Goal: Information Seeking & Learning: Learn about a topic

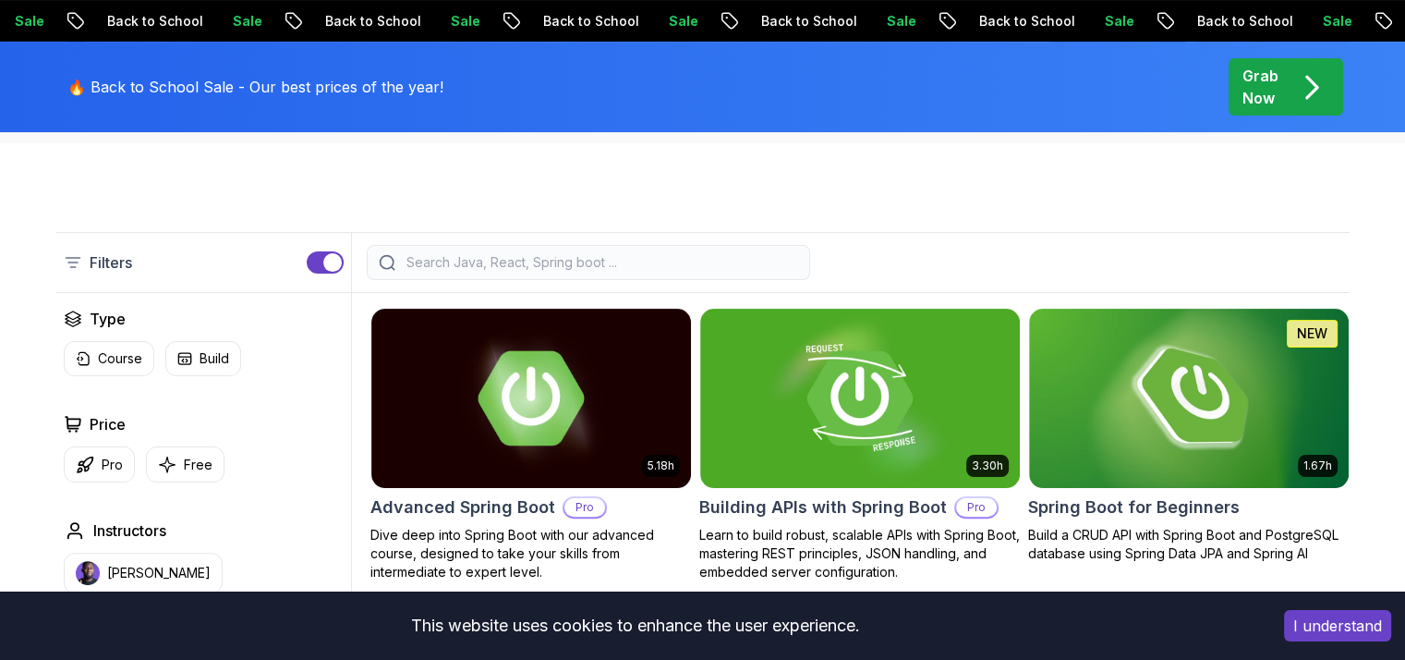
scroll to position [456, 0]
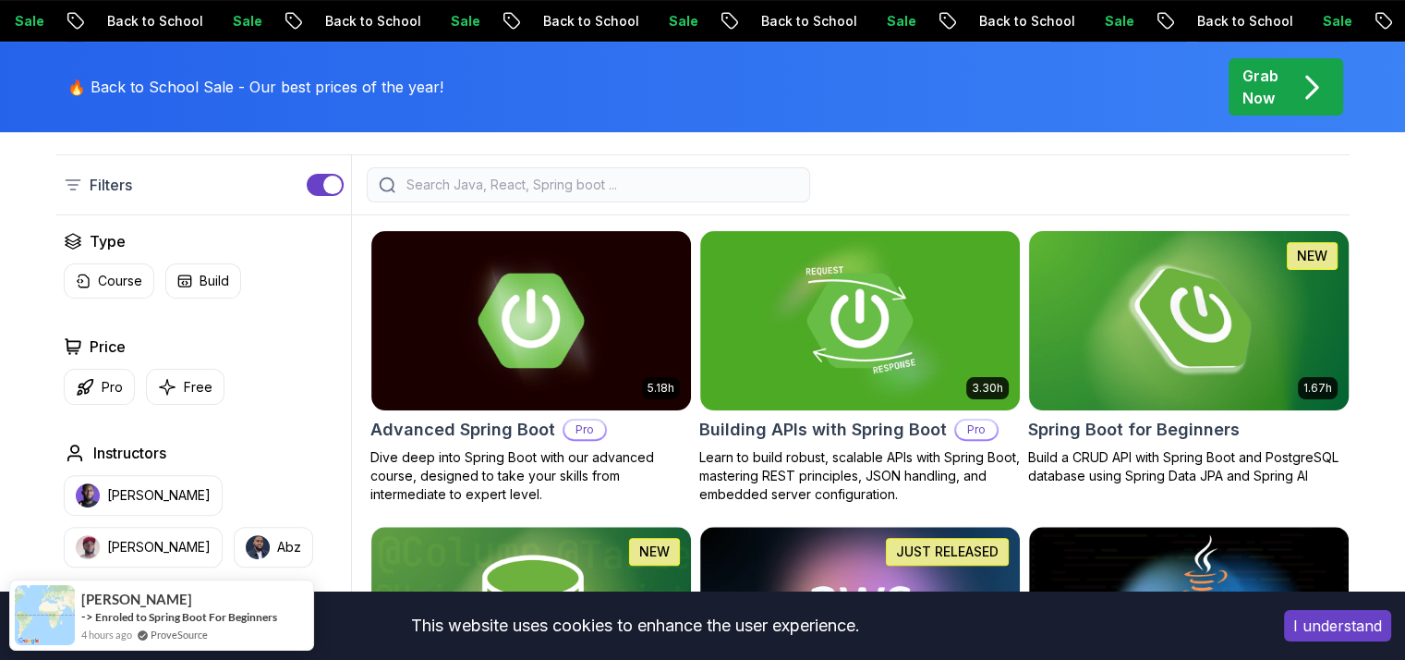
click at [1212, 387] on img at bounding box center [1188, 320] width 335 height 188
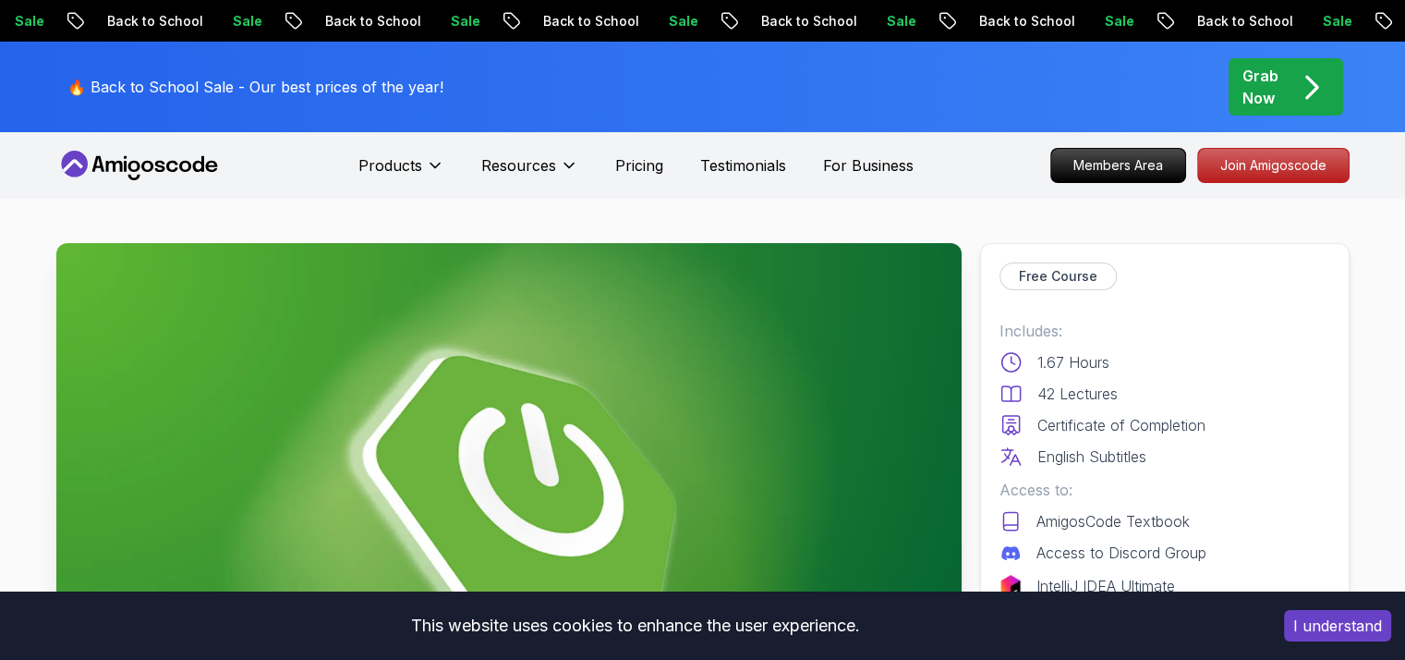
scroll to position [222, 0]
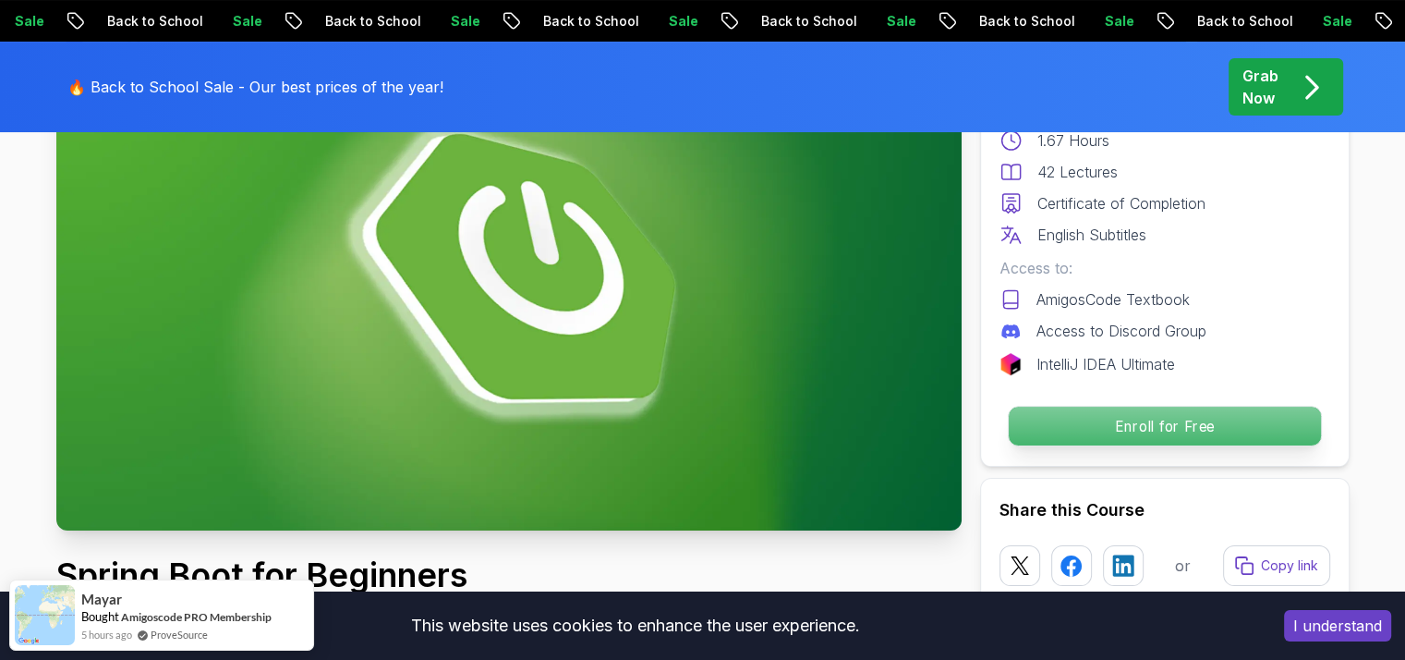
click at [1180, 422] on p "Enroll for Free" at bounding box center [1164, 426] width 312 height 39
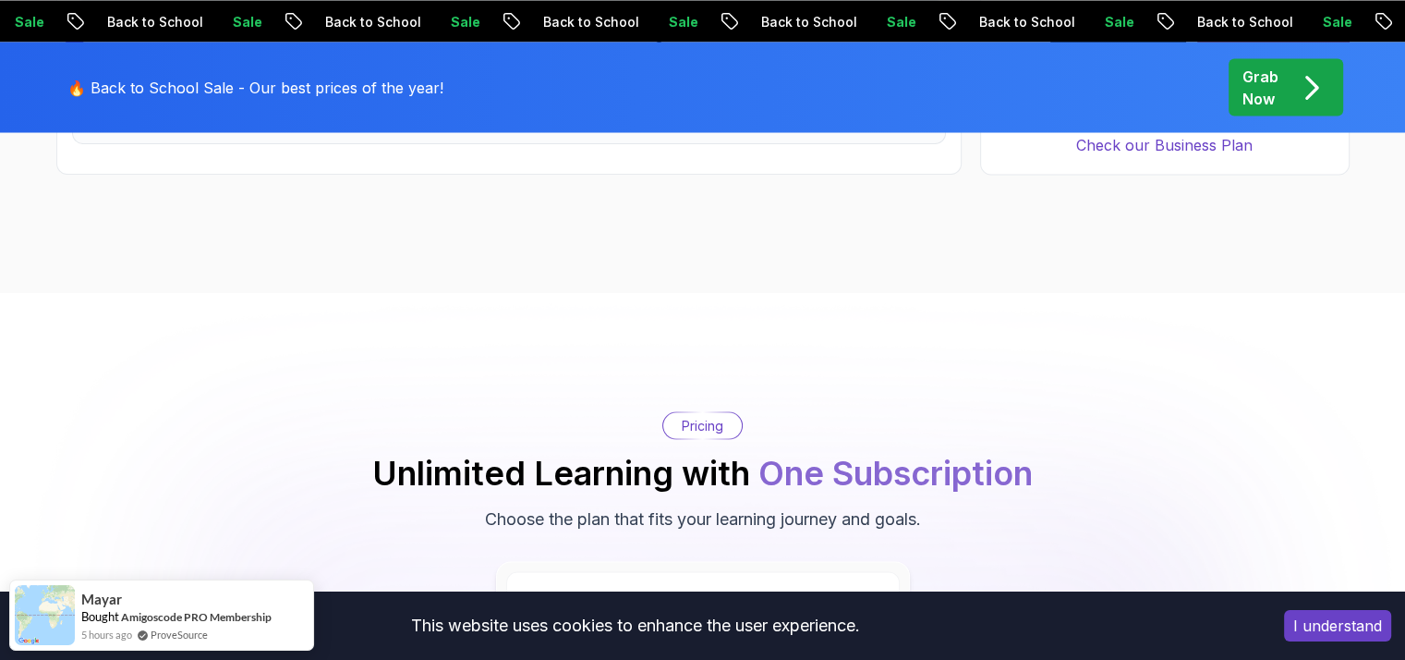
scroll to position [3755, 0]
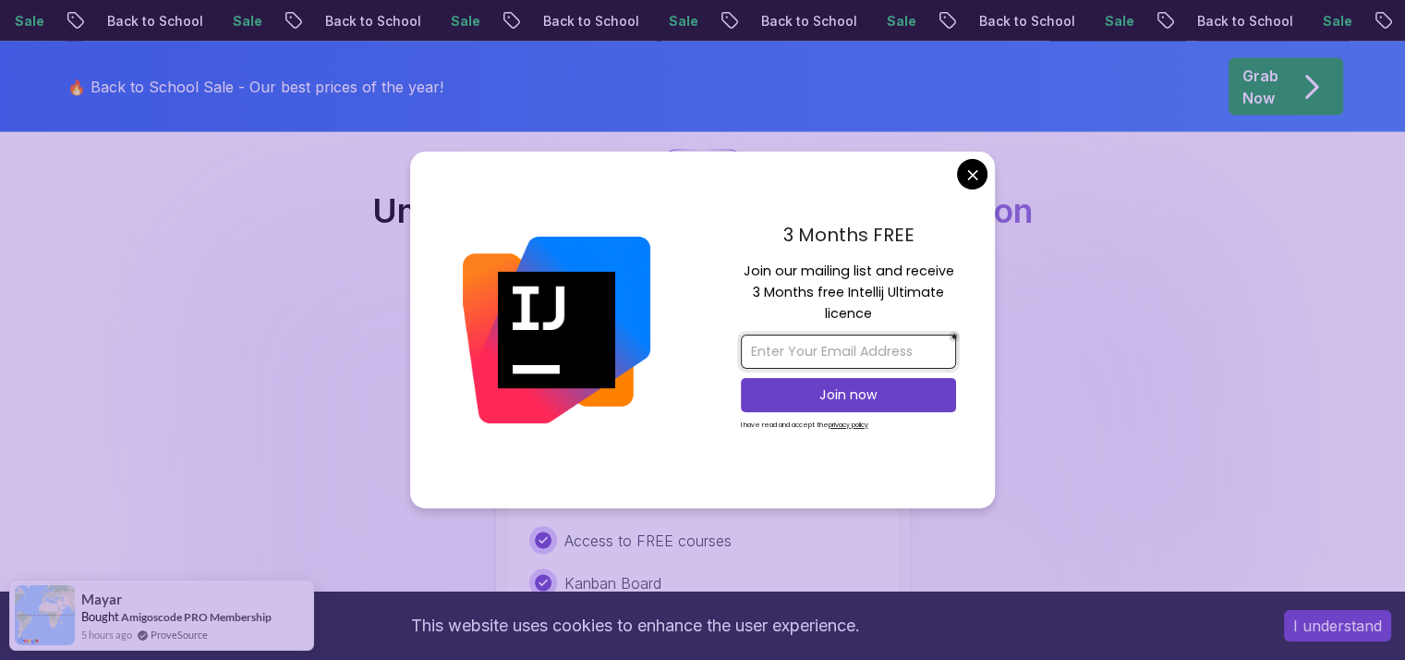
click at [875, 348] on input "email" at bounding box center [848, 351] width 215 height 34
type input "[EMAIL_ADDRESS][DOMAIN_NAME]"
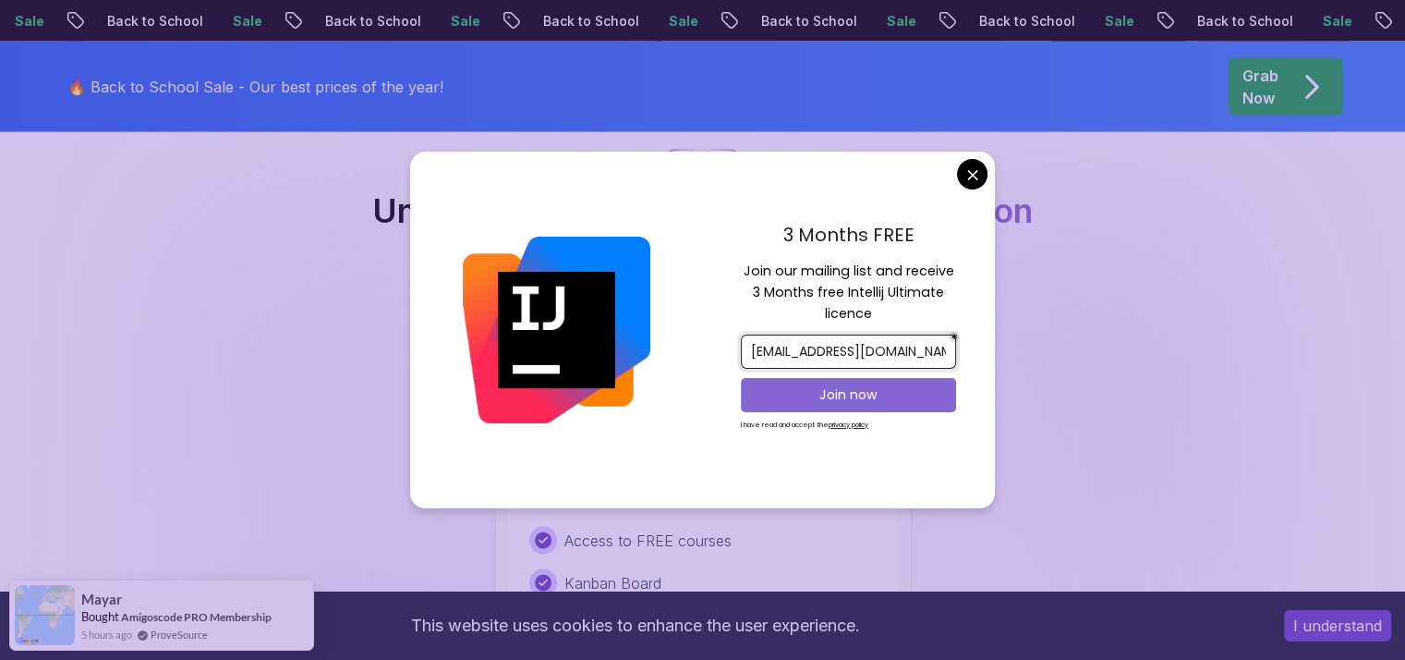
click at [853, 399] on p "Join now" at bounding box center [848, 394] width 175 height 18
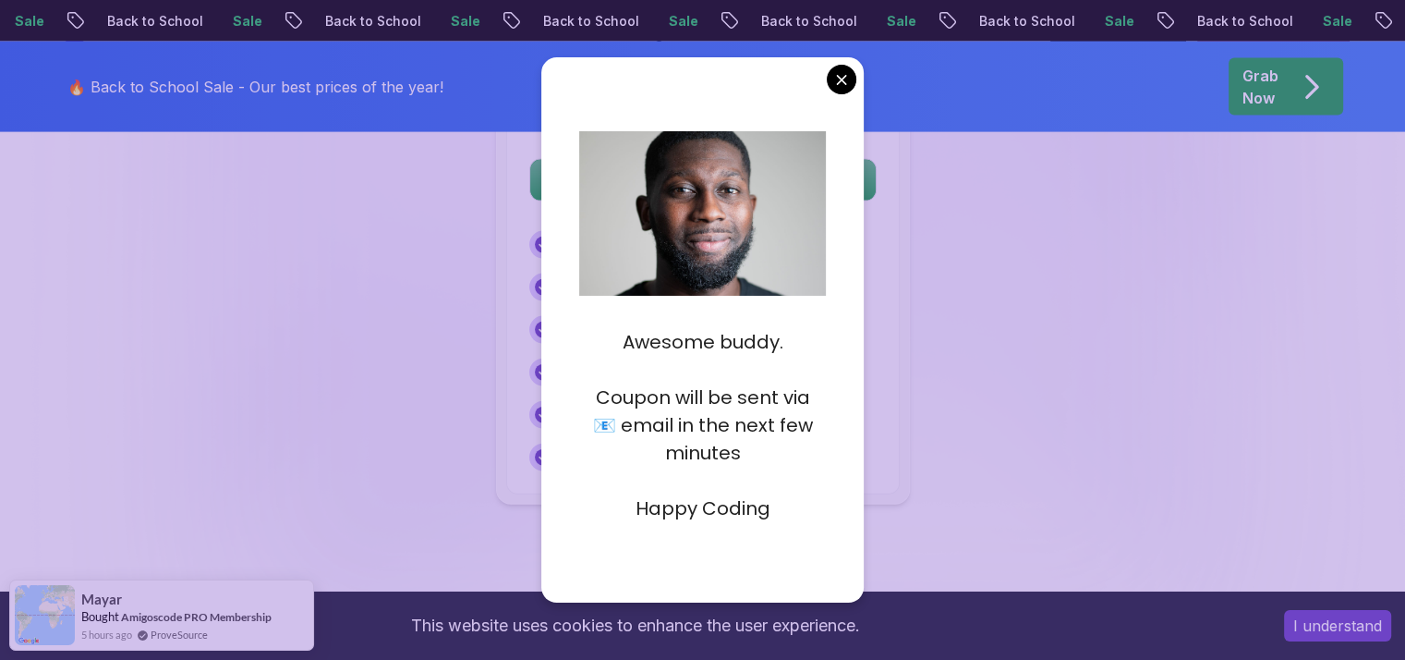
scroll to position [4049, 0]
drag, startPoint x: 600, startPoint y: 398, endPoint x: 752, endPoint y: 454, distance: 162.2
click at [752, 454] on p "Coupon will be sent via 📧 email in the next few minutes" at bounding box center [702, 424] width 247 height 83
click at [480, 297] on div "Free Plan Ideal for beginners exploring coding and learning the basics for free…" at bounding box center [703, 256] width 1294 height 501
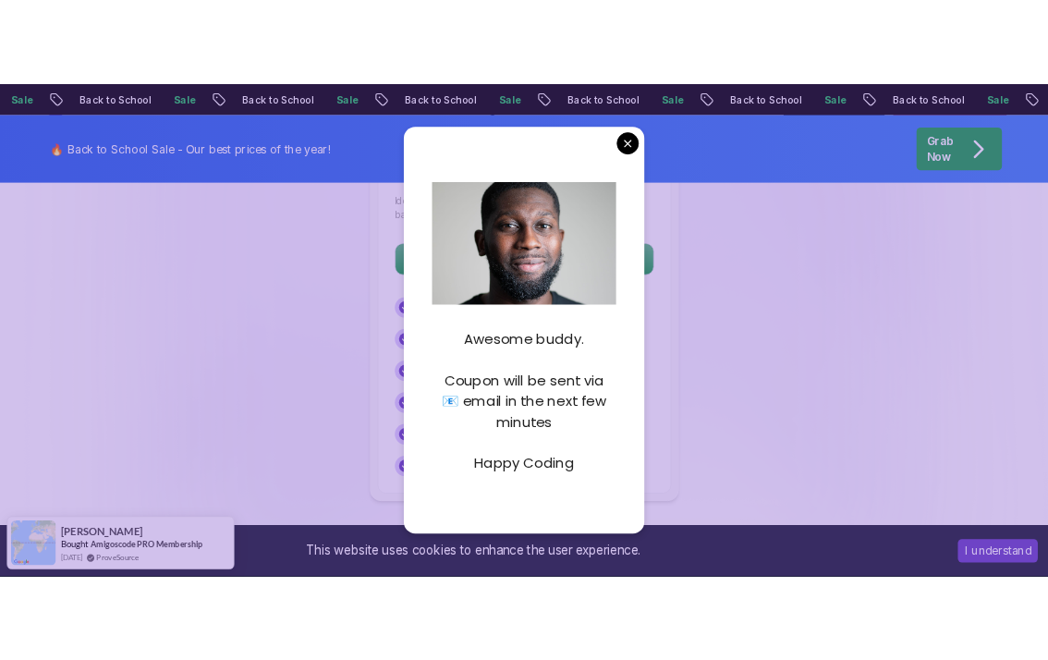
scroll to position [4120, 0]
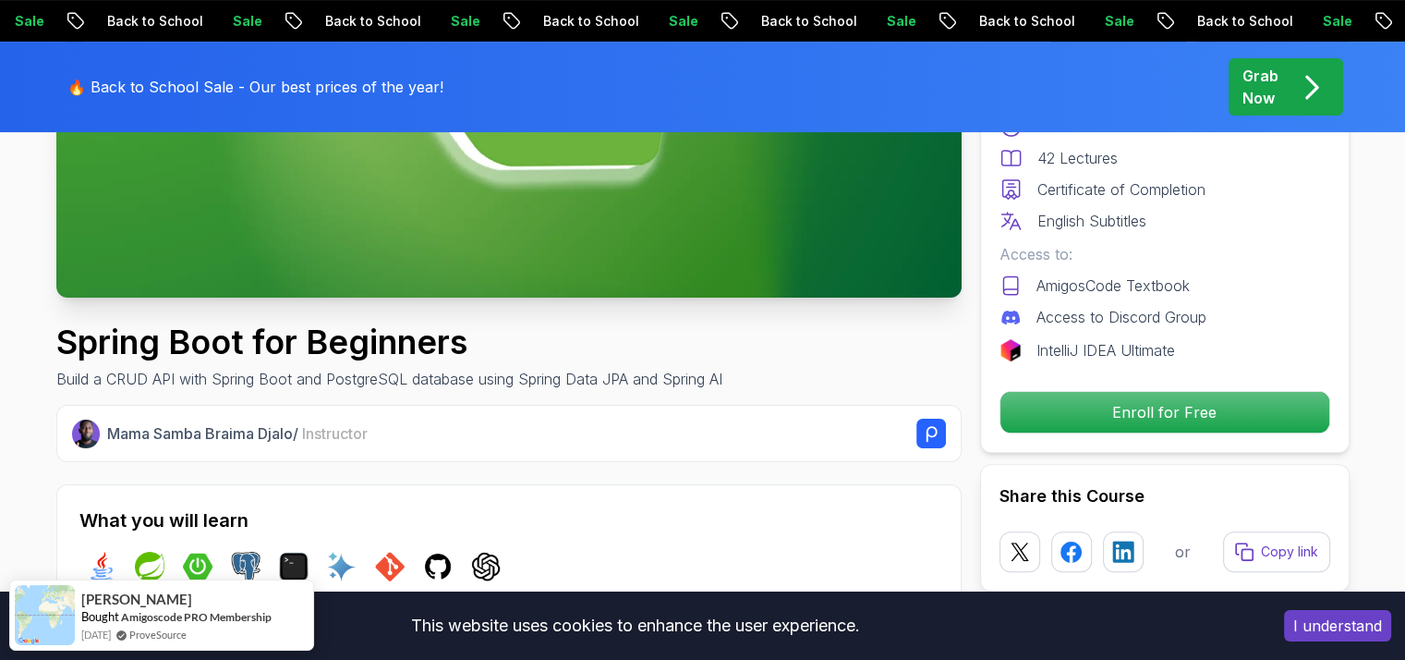
scroll to position [455, 0]
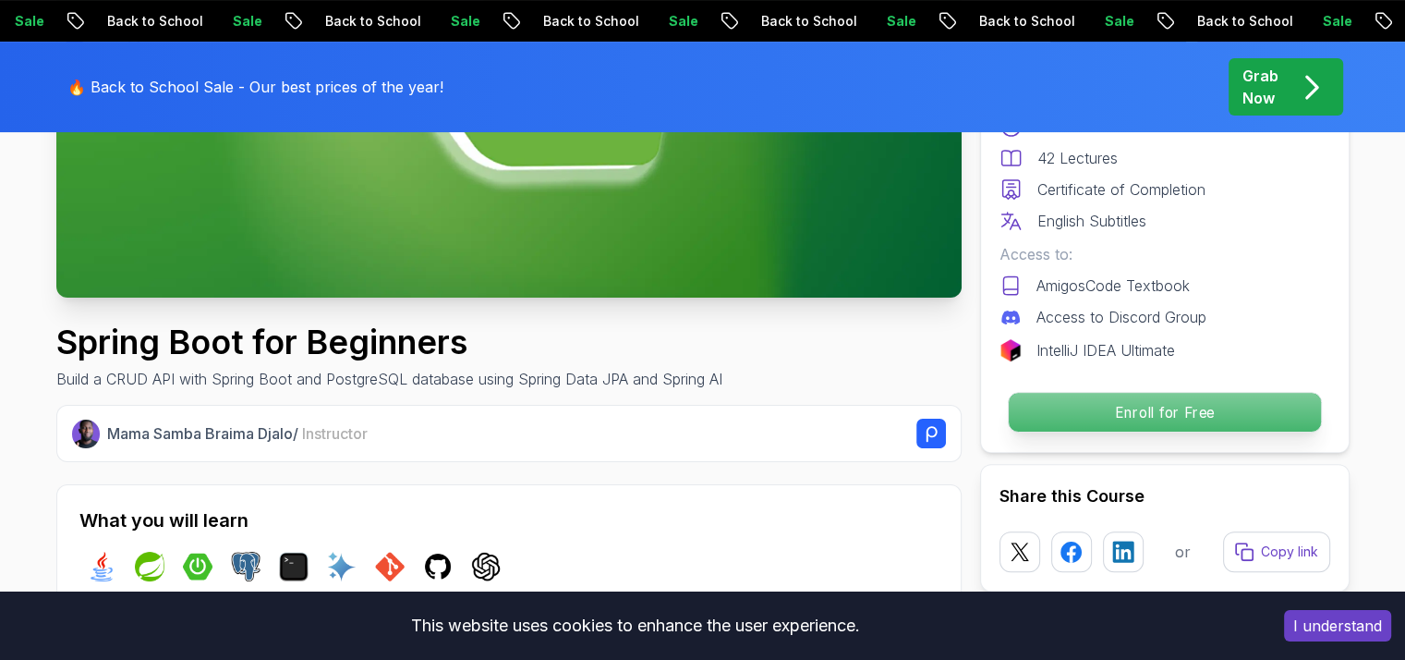
click at [1133, 422] on p "Enroll for Free" at bounding box center [1164, 412] width 312 height 39
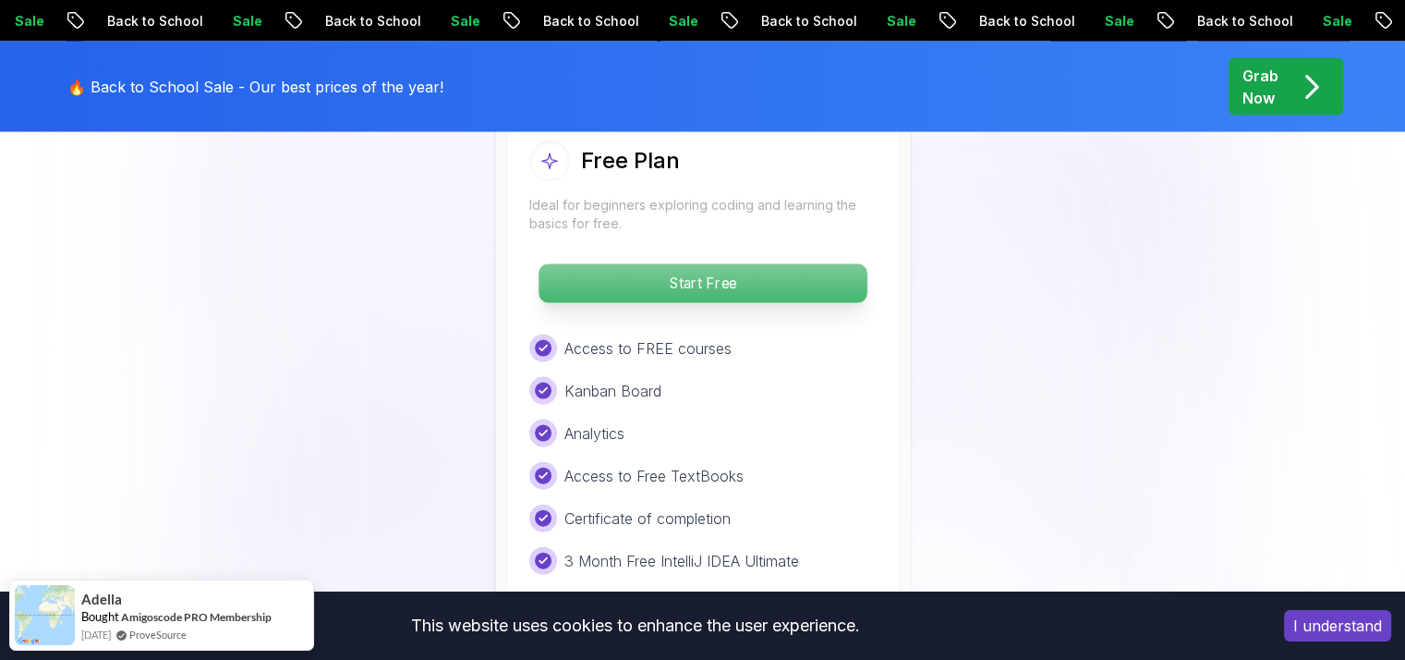
scroll to position [3947, 0]
click at [750, 264] on p "Start Free" at bounding box center [703, 283] width 328 height 39
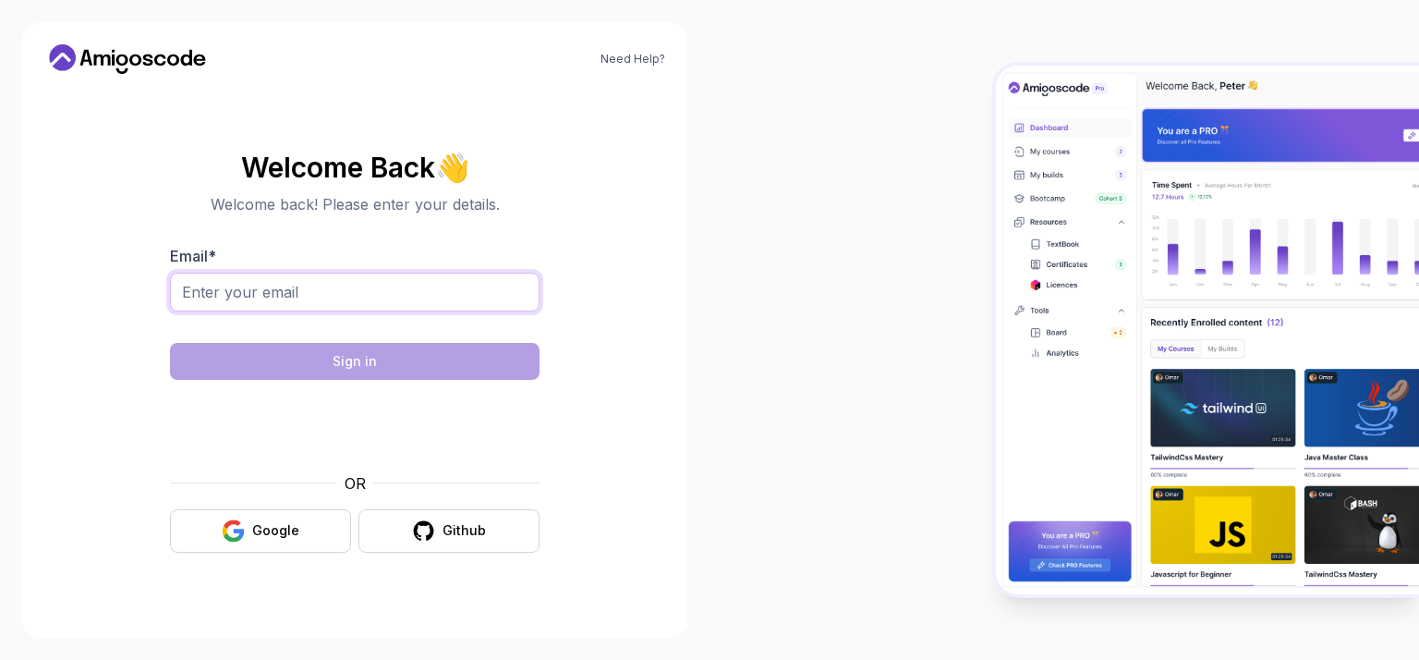
click at [314, 291] on input "Email *" at bounding box center [355, 292] width 370 height 39
type input "[EMAIL_ADDRESS][DOMAIN_NAME]"
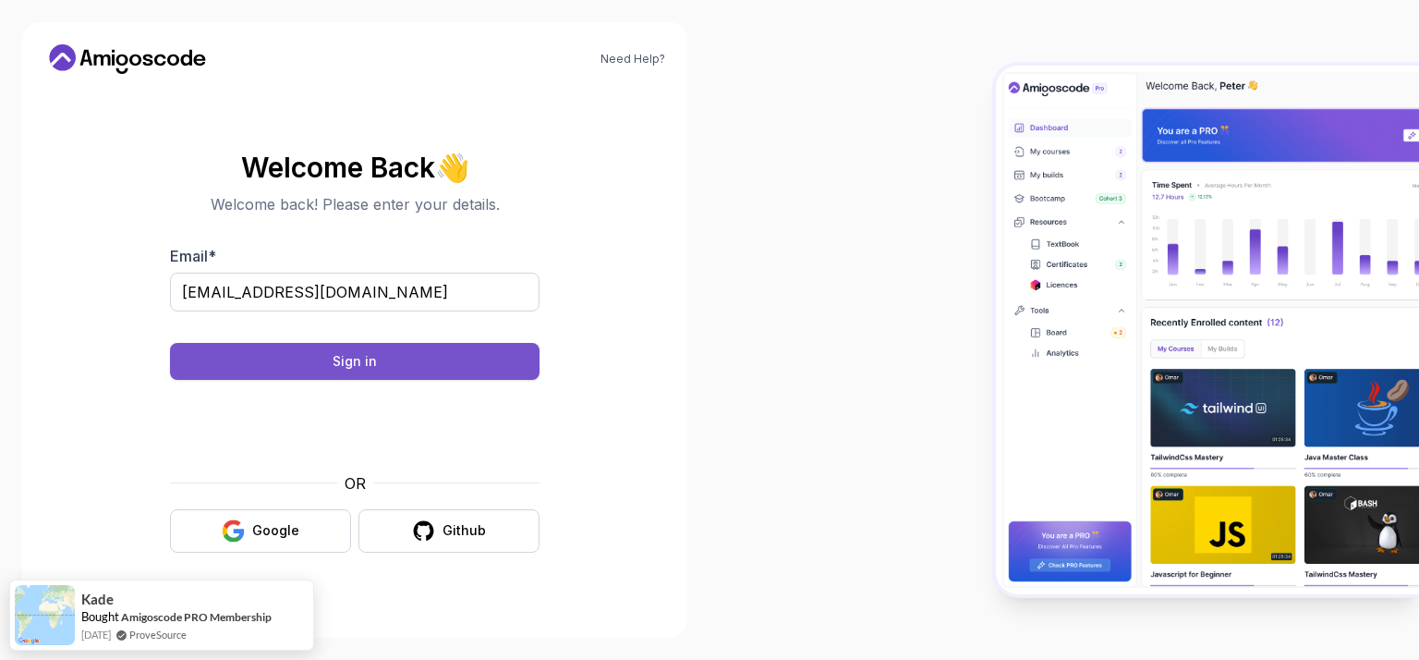
click at [441, 360] on button "Sign in" at bounding box center [355, 361] width 370 height 37
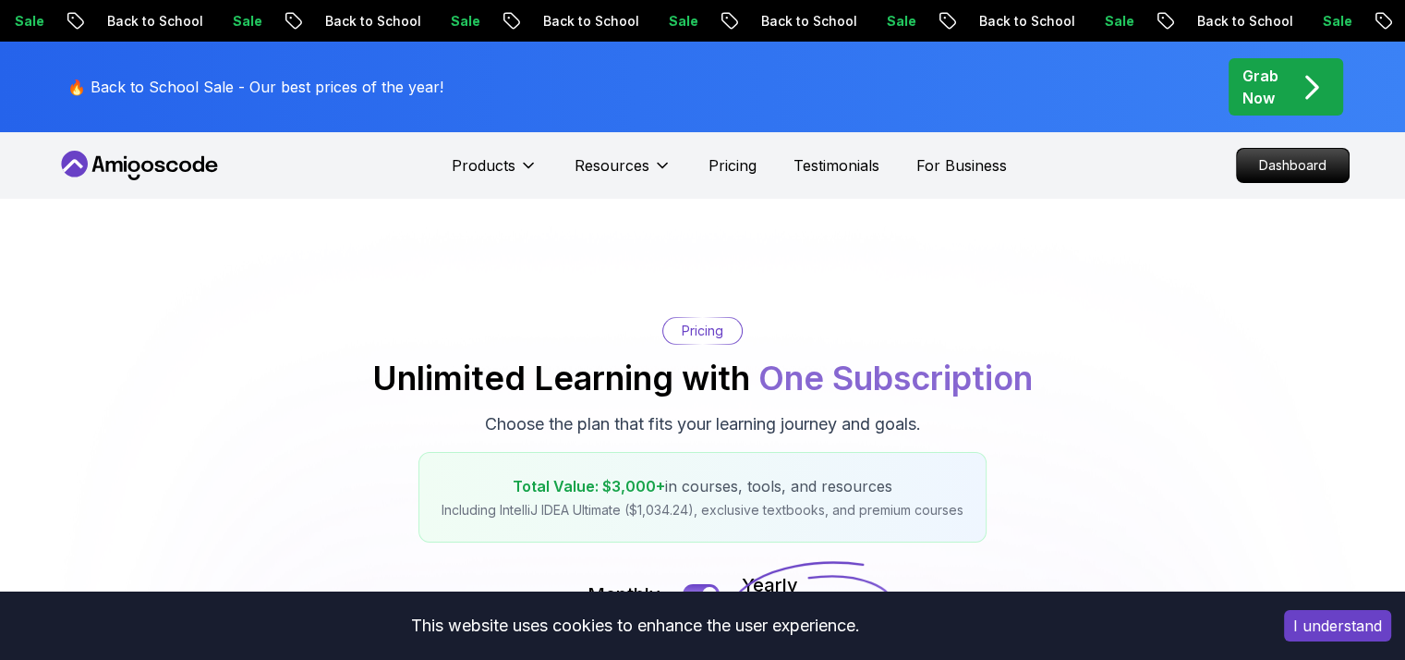
scroll to position [462, 0]
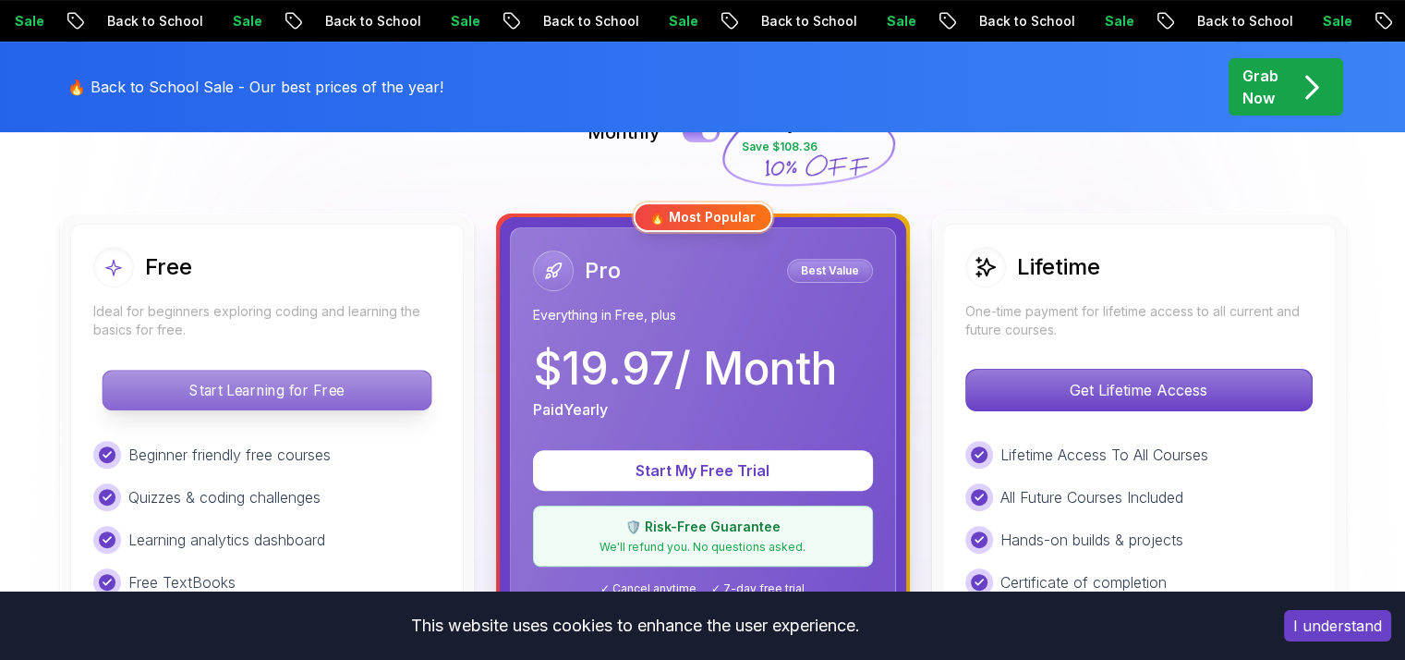
click at [164, 399] on p "Start Learning for Free" at bounding box center [267, 390] width 328 height 39
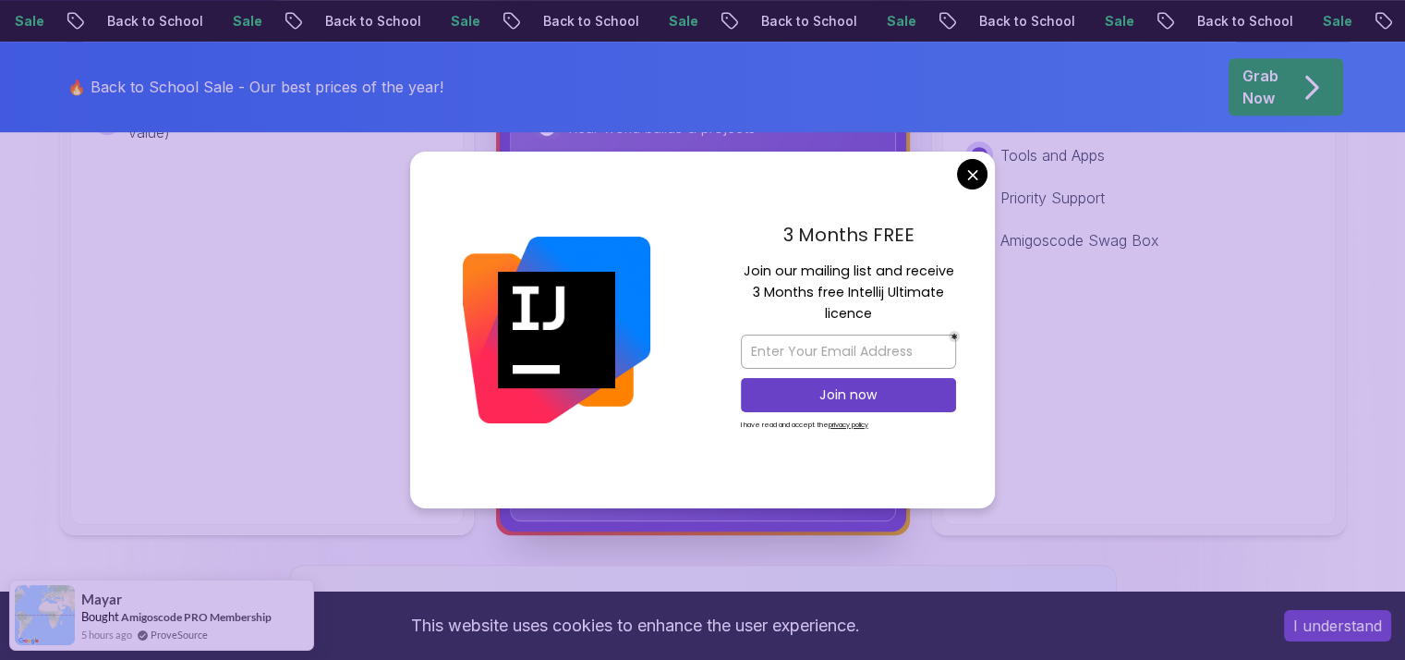
scroll to position [554, 0]
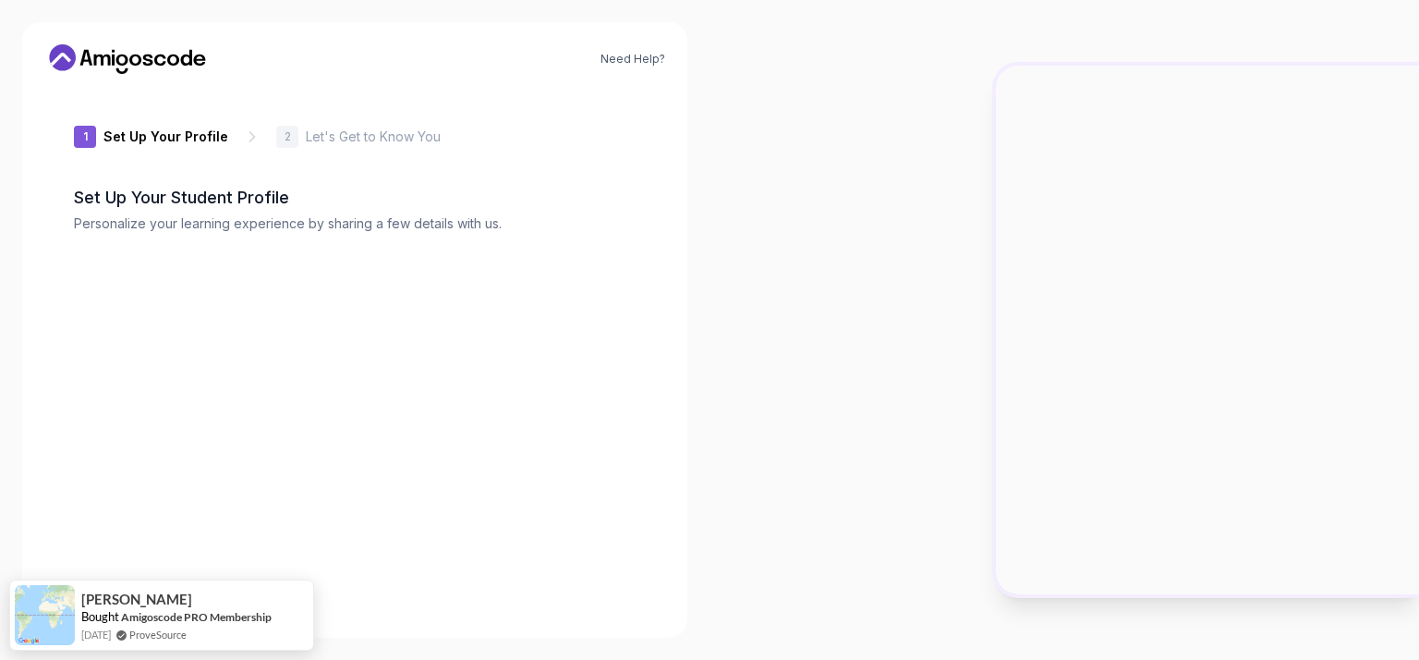
type input "charmingbearcaf13"
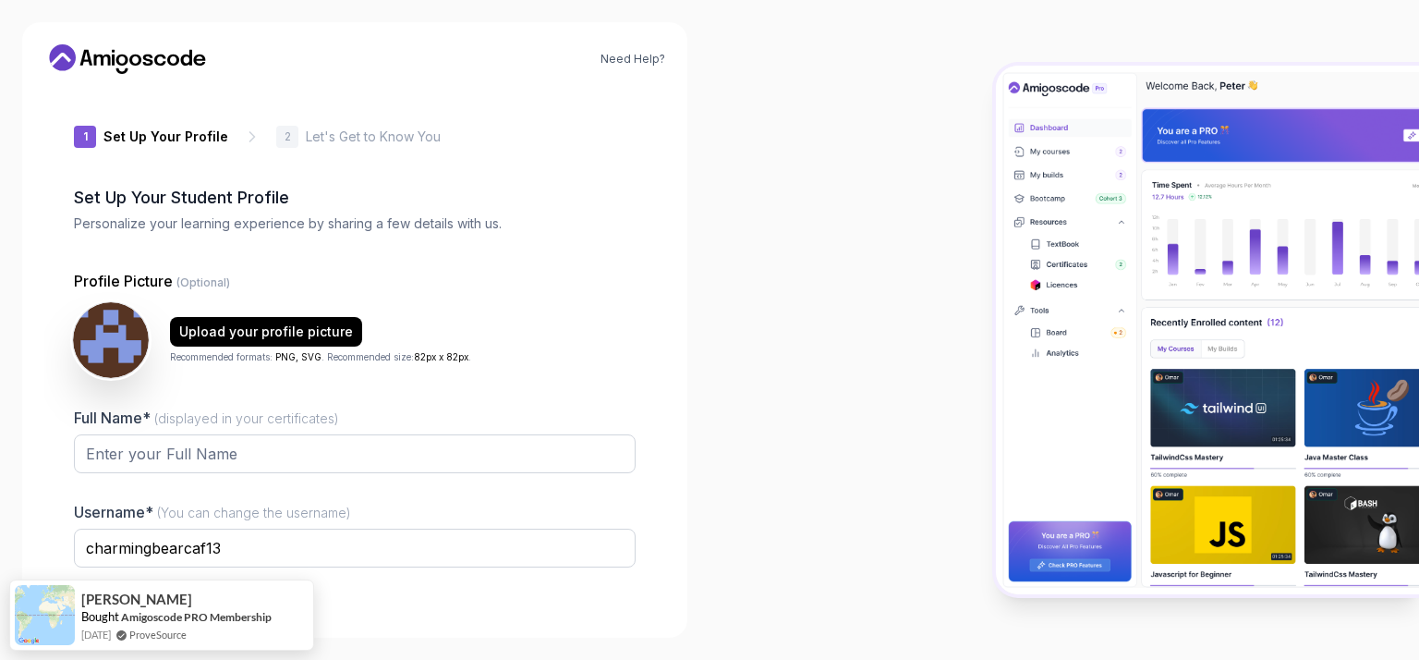
click at [128, 338] on img at bounding box center [111, 340] width 76 height 76
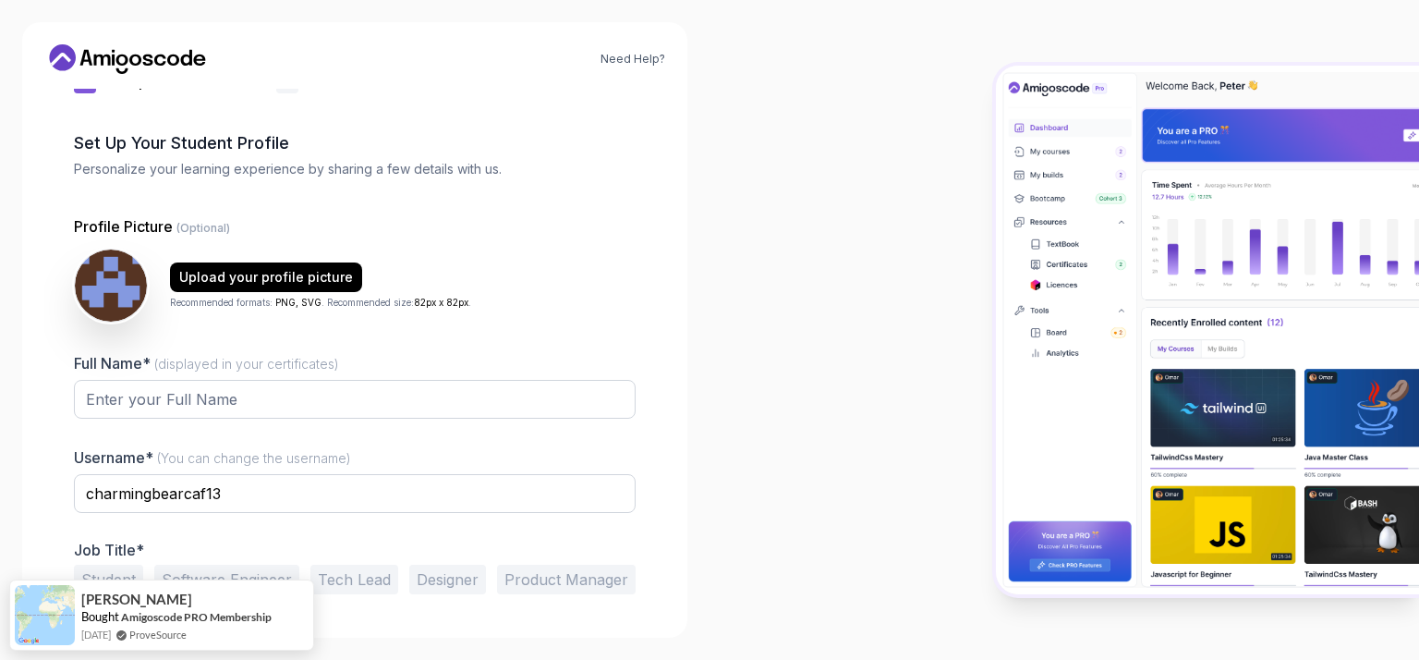
scroll to position [111, 0]
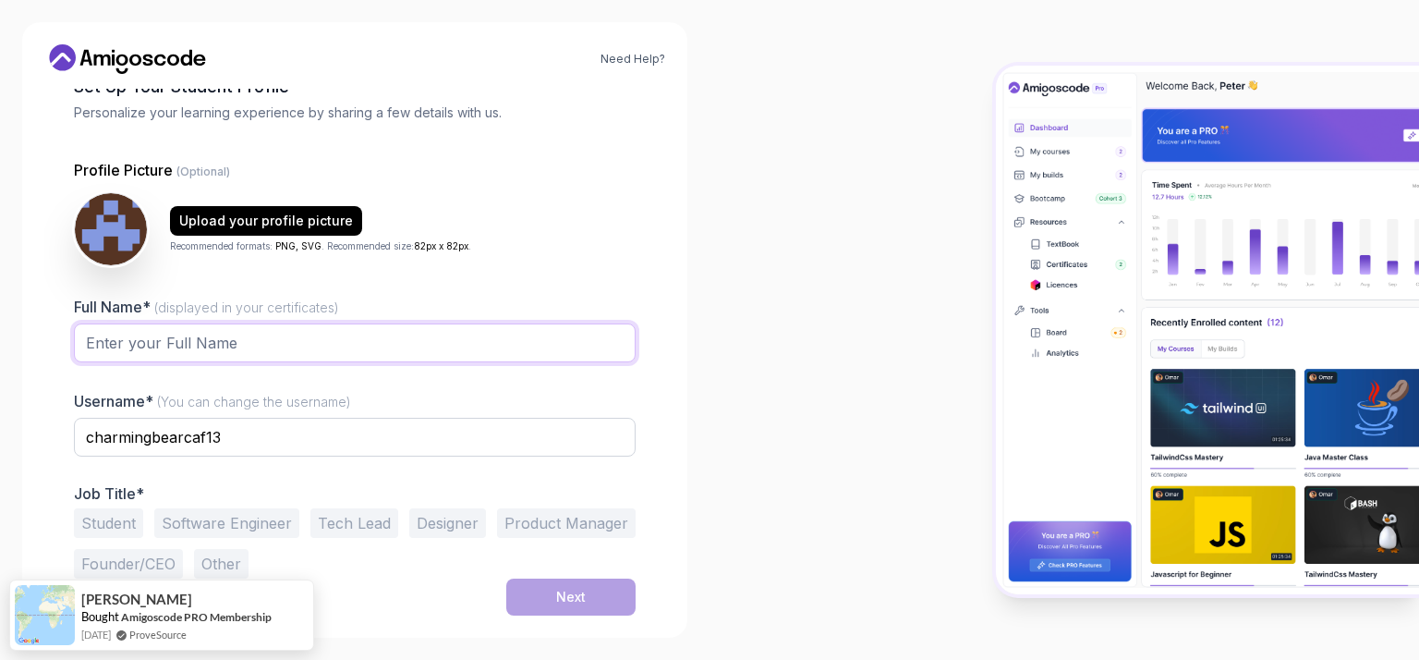
click at [155, 340] on input "Full Name* (displayed in your certificates)" at bounding box center [355, 342] width 562 height 39
type input "Kunal Jangra"
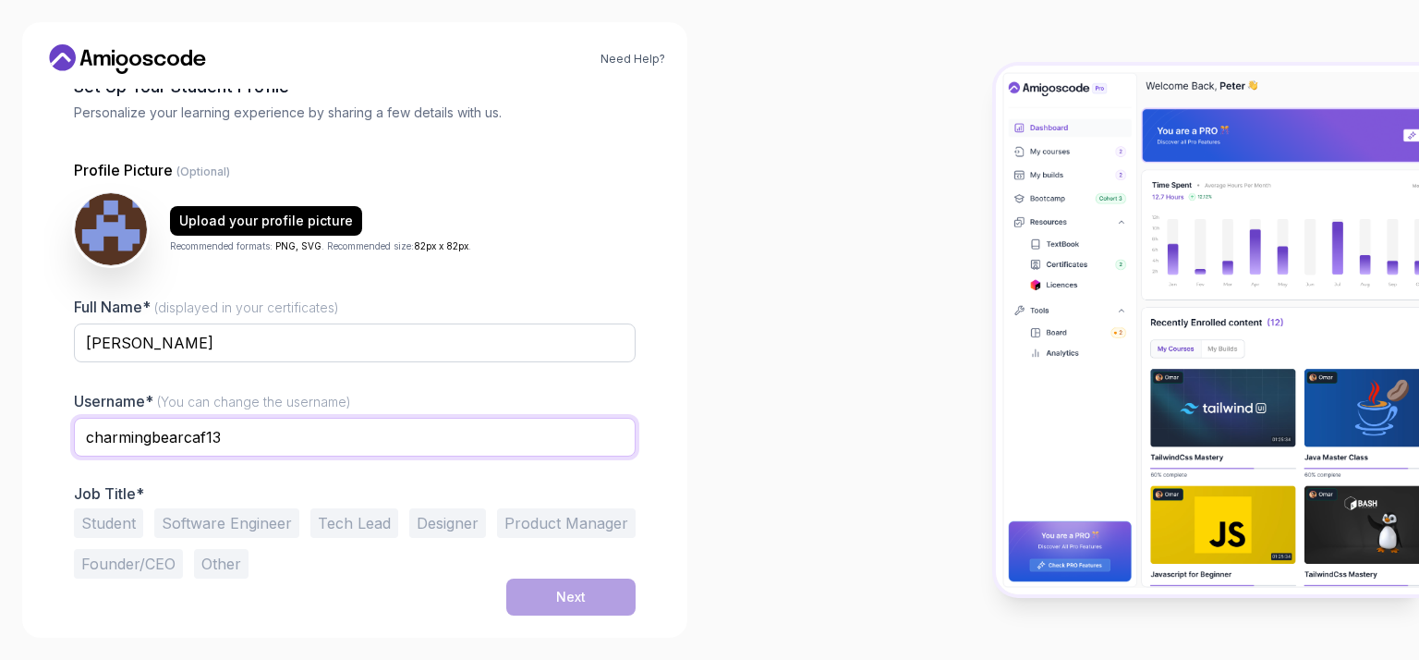
drag, startPoint x: 237, startPoint y: 428, endPoint x: 79, endPoint y: 440, distance: 157.5
click at [79, 440] on input "charmingbearcaf13" at bounding box center [355, 437] width 562 height 39
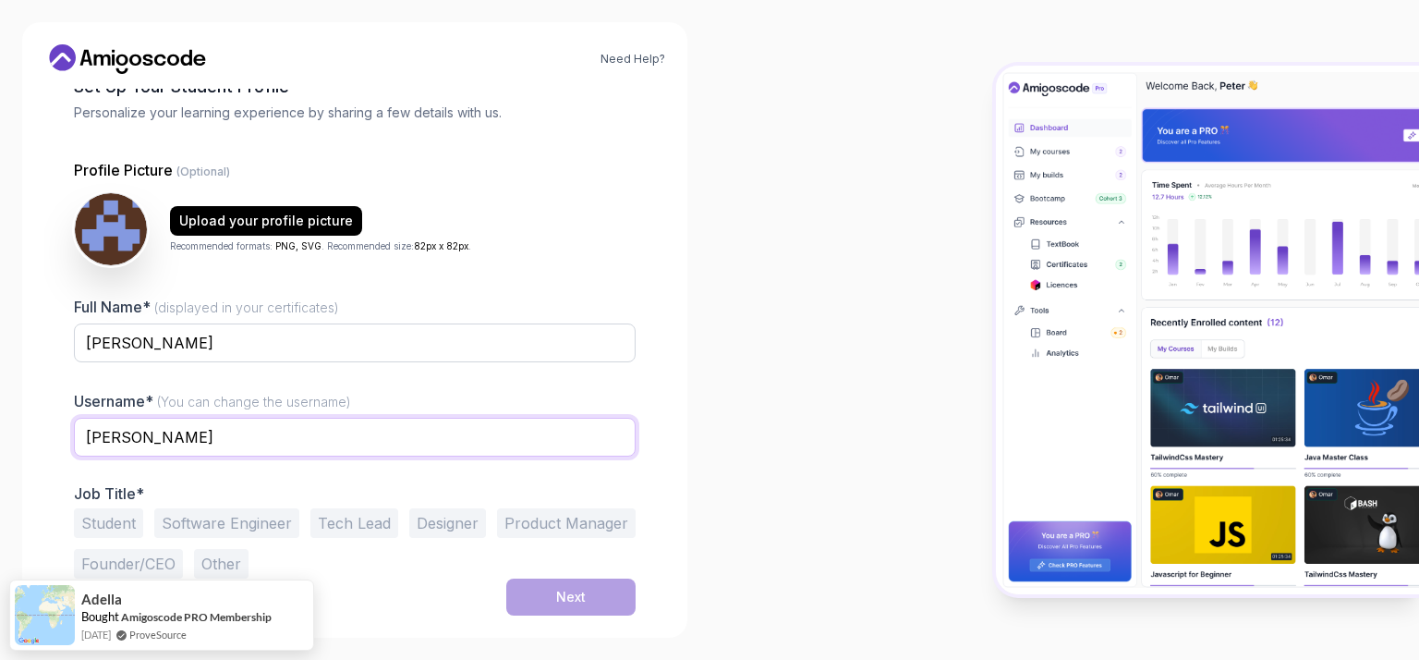
type input "Kunal_Jangra"
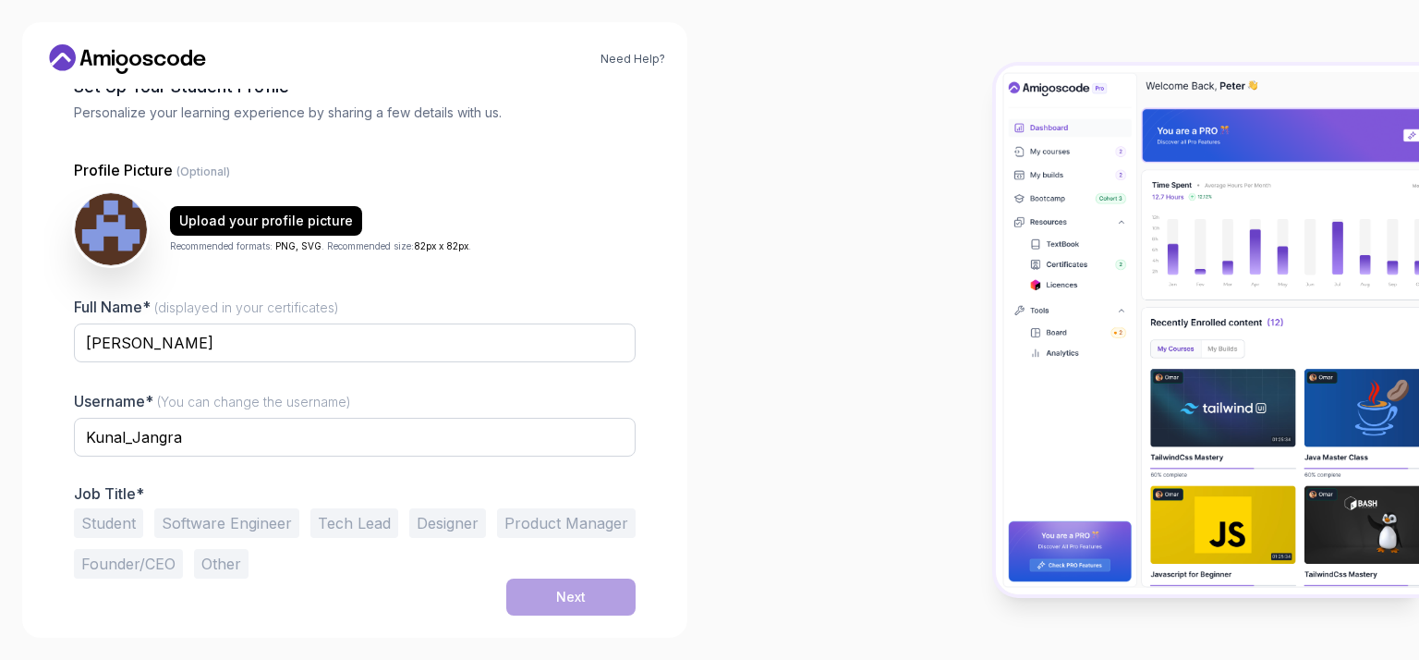
click at [122, 517] on button "Student" at bounding box center [108, 523] width 69 height 30
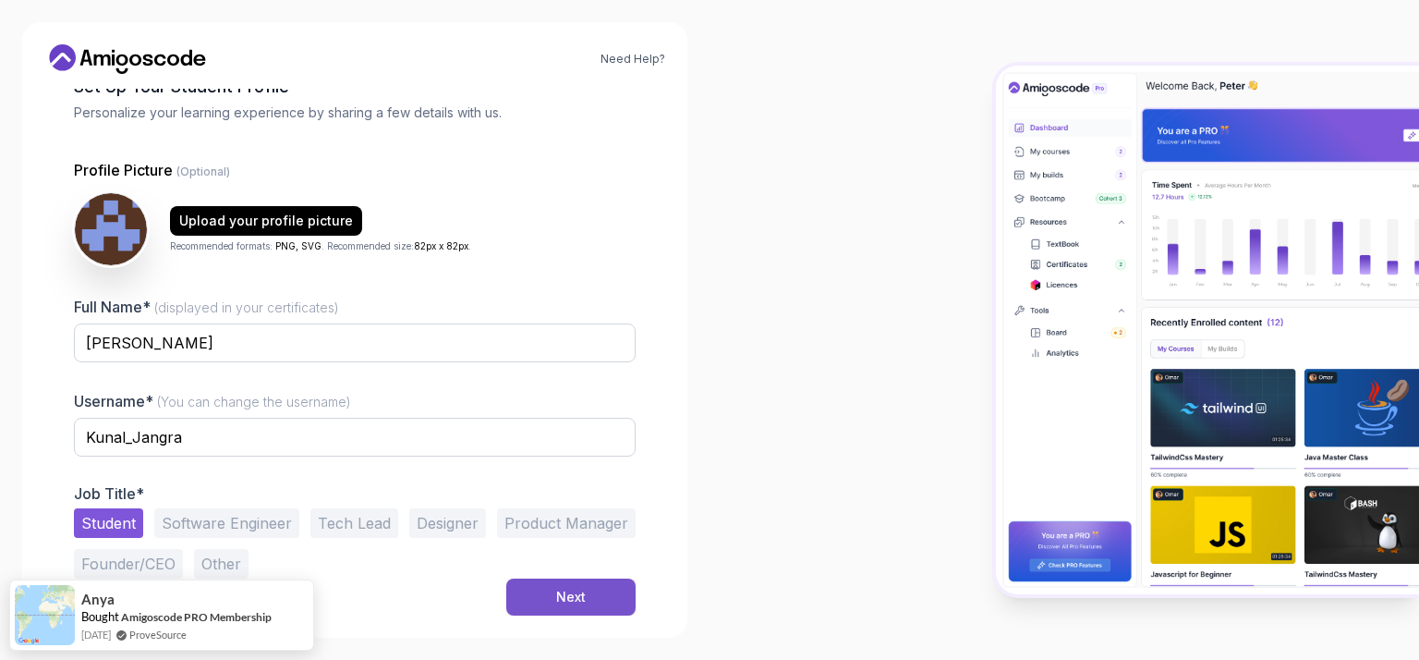
click at [602, 599] on button "Next" at bounding box center [570, 596] width 129 height 37
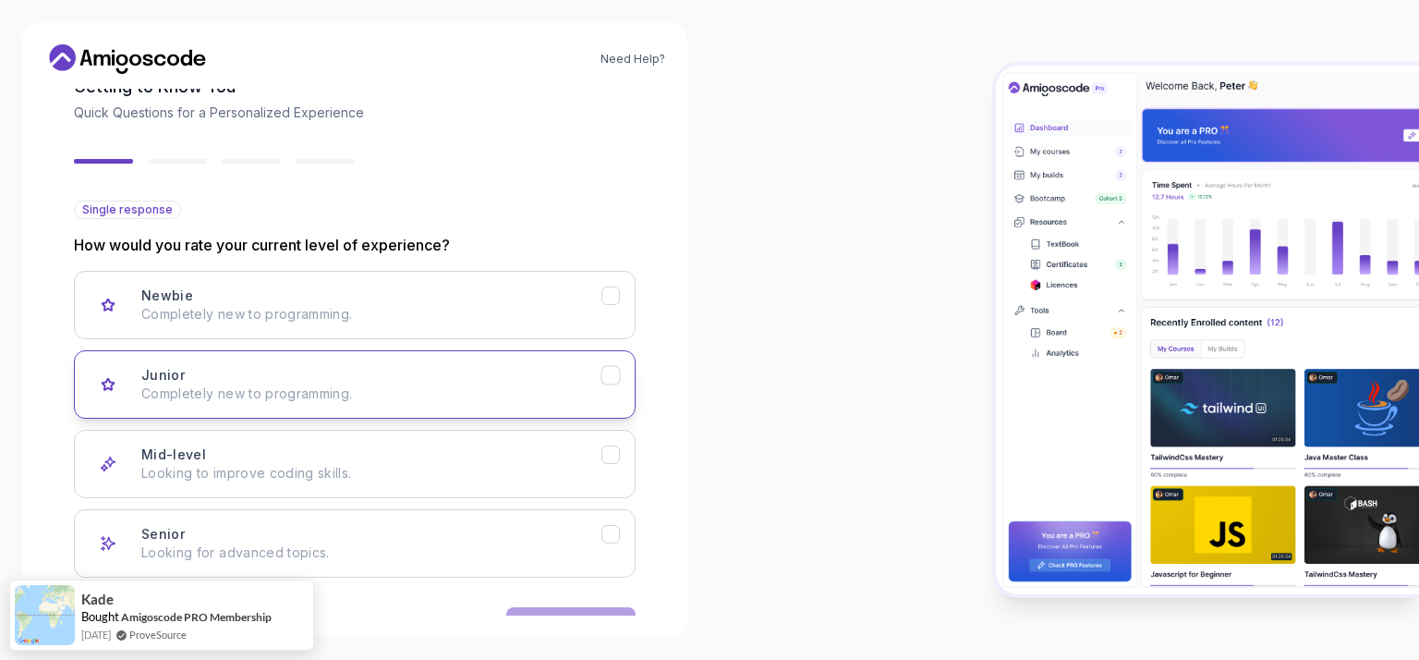
click at [460, 379] on div "Junior Completely new to programming." at bounding box center [371, 384] width 460 height 37
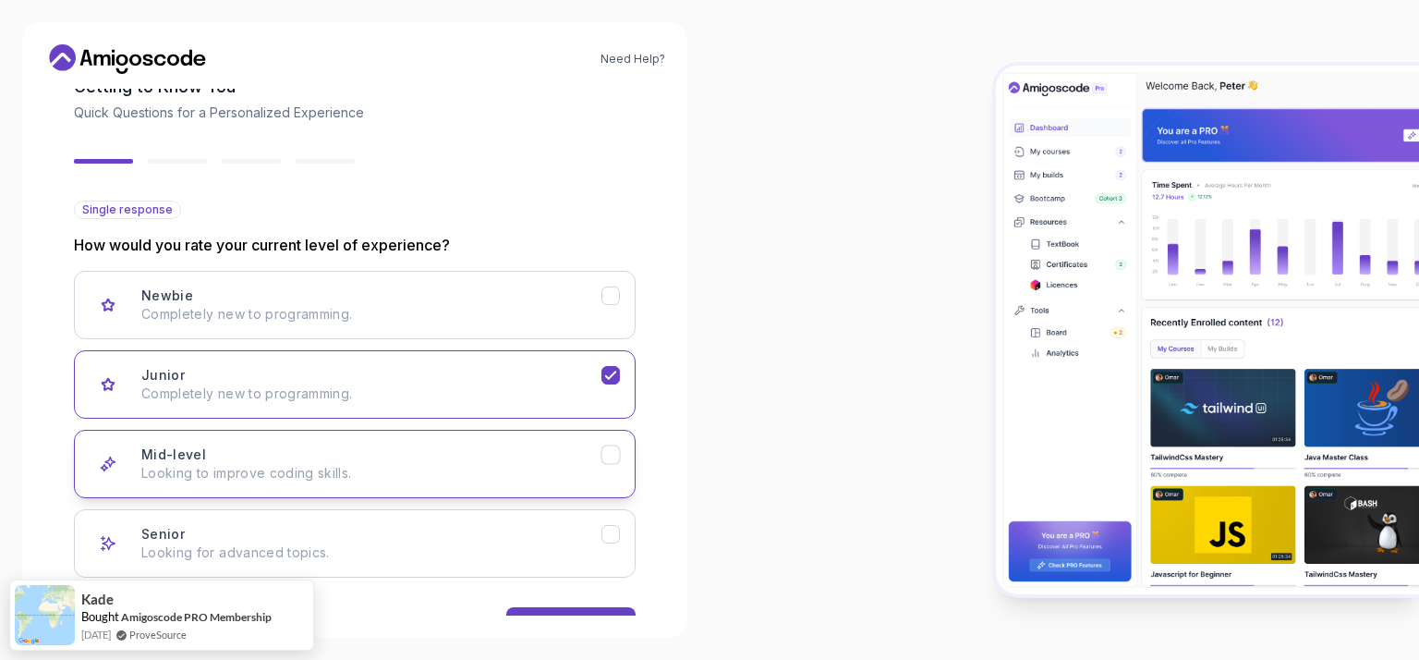
click at [511, 473] on p "Looking to improve coding skills." at bounding box center [371, 473] width 460 height 18
click at [540, 396] on p "Completely new to programming." at bounding box center [371, 393] width 460 height 18
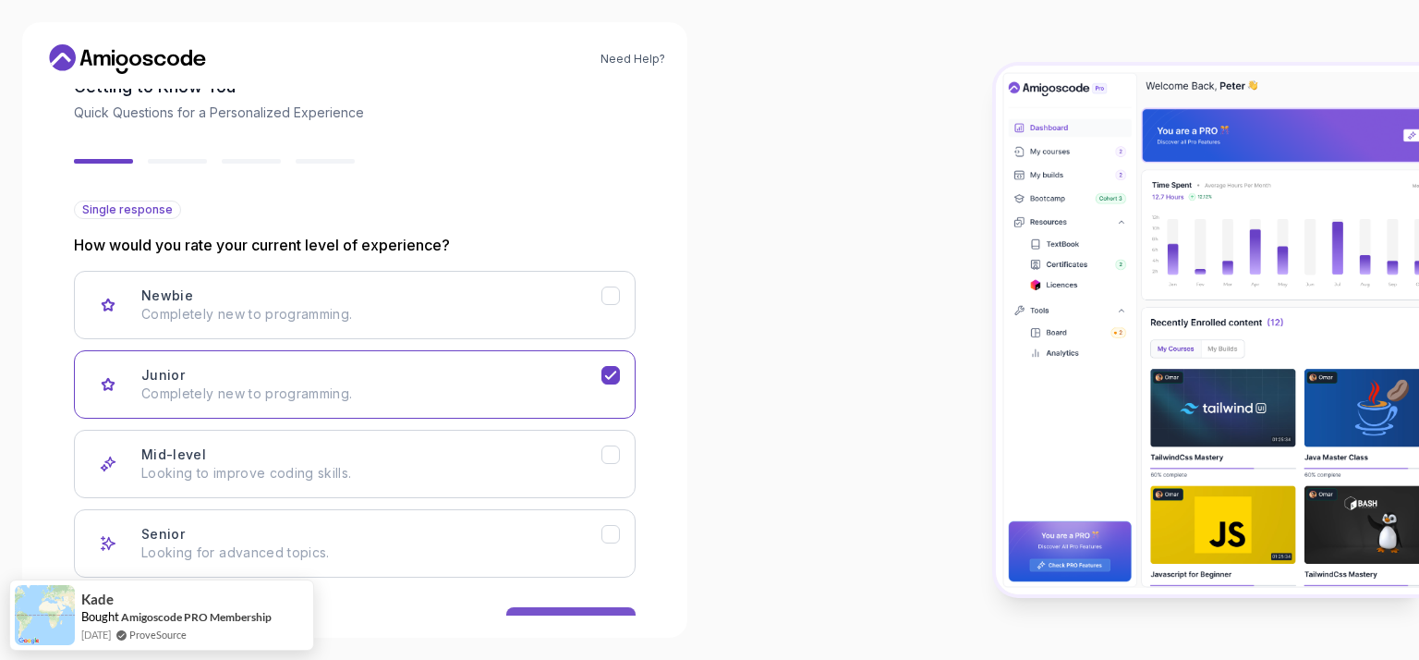
click at [568, 608] on button "Next" at bounding box center [570, 625] width 129 height 37
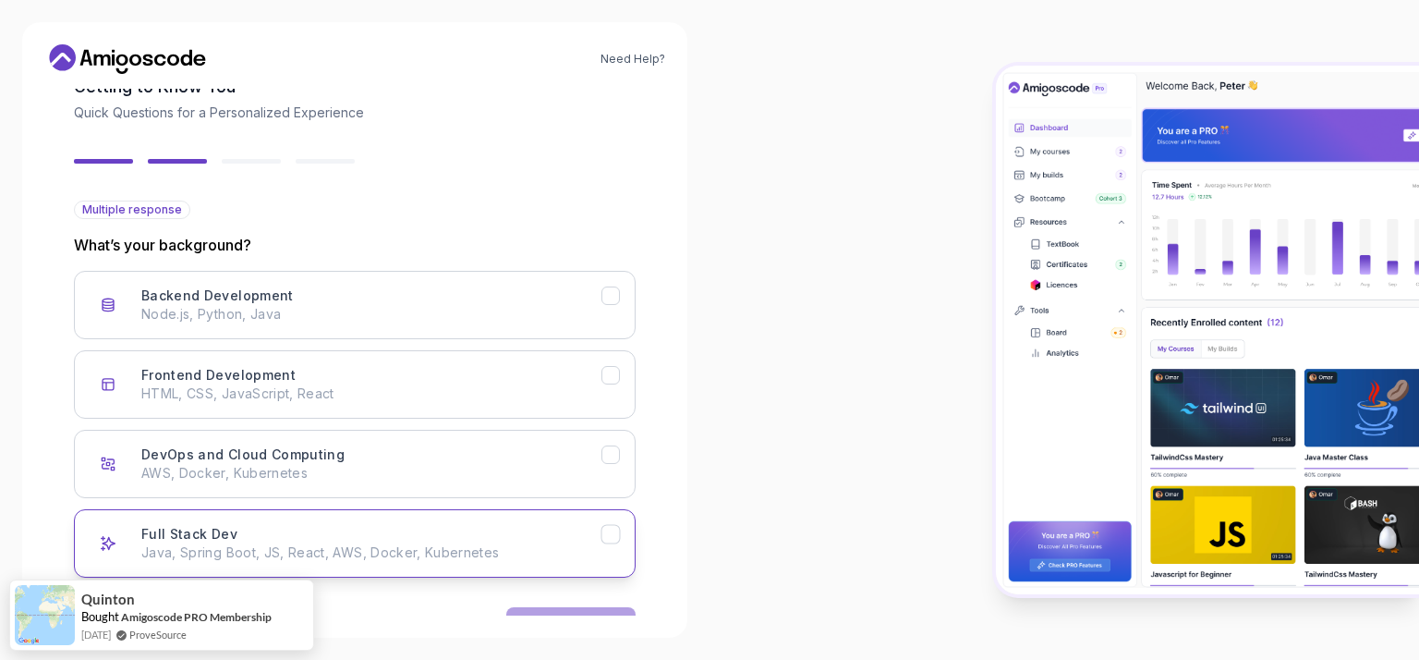
click at [503, 532] on div "Full Stack Dev Java, Spring Boot, JS, React, AWS, Docker, Kubernetes" at bounding box center [371, 543] width 460 height 37
click at [570, 607] on button "Next" at bounding box center [570, 625] width 129 height 37
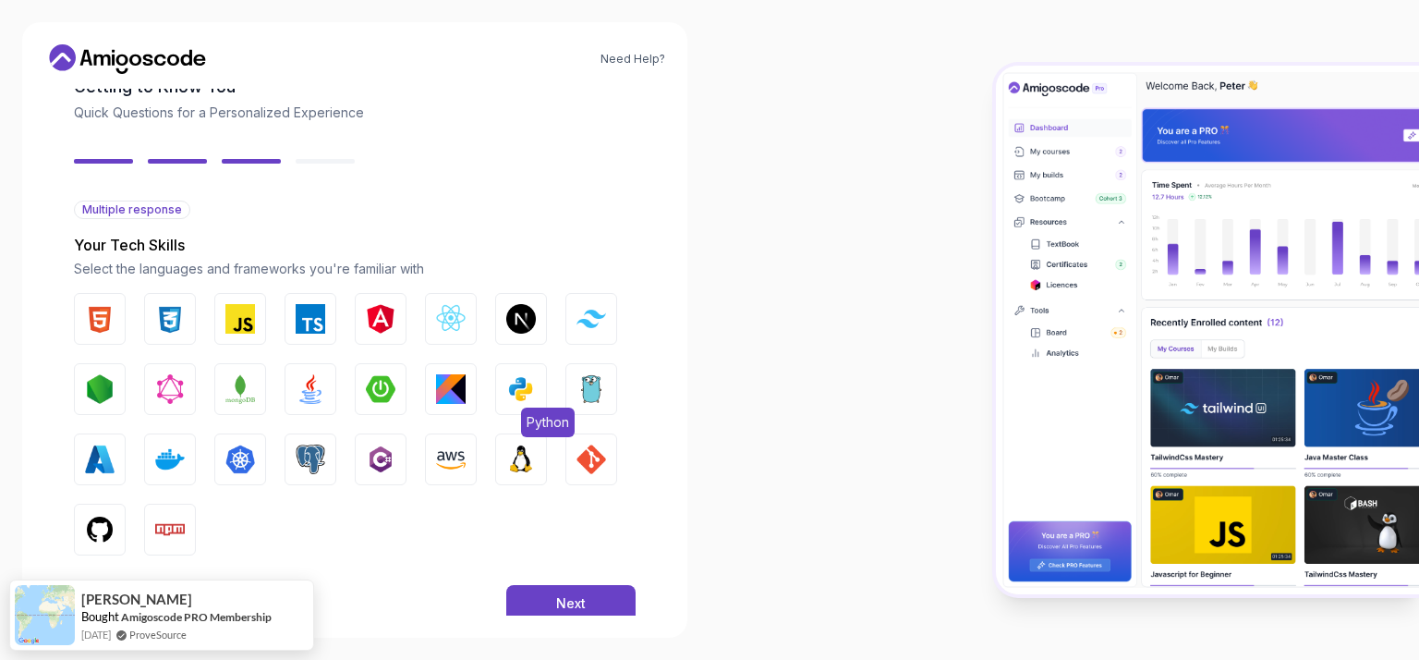
click at [530, 381] on img "button" at bounding box center [521, 389] width 30 height 30
click at [307, 383] on img "button" at bounding box center [311, 389] width 30 height 30
click at [88, 319] on img "button" at bounding box center [100, 319] width 30 height 30
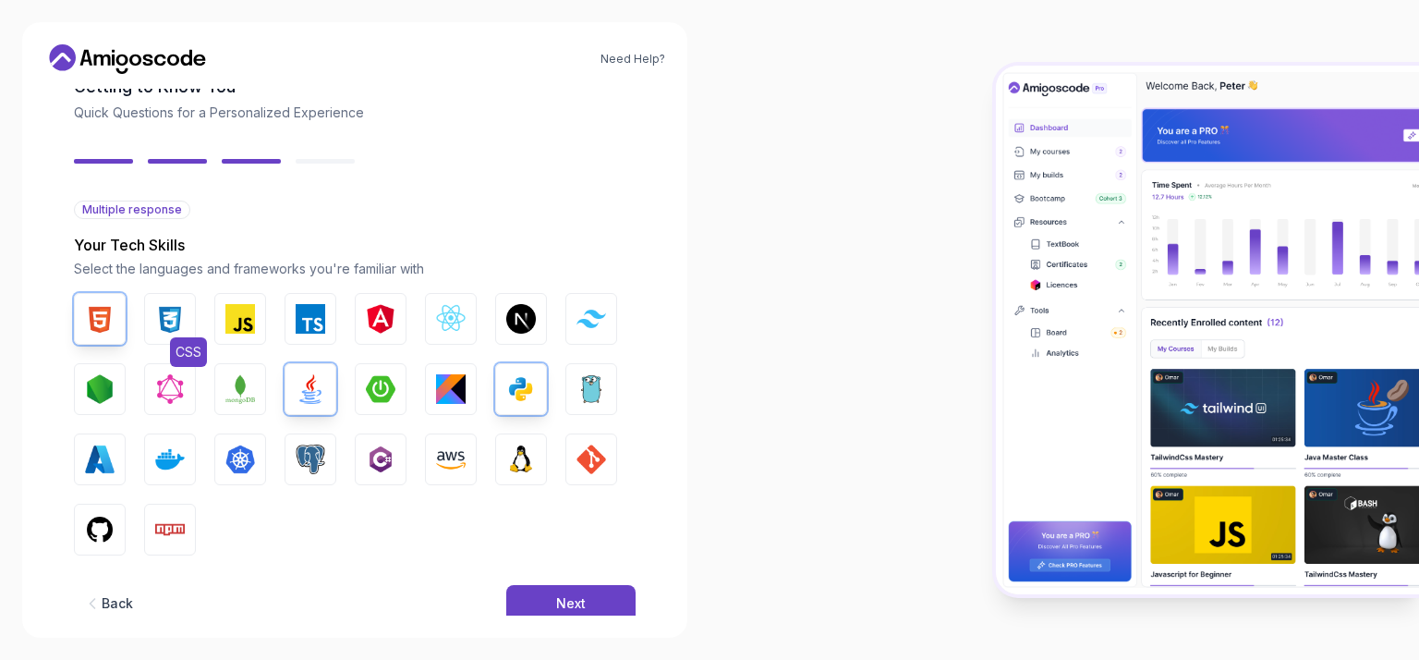
click at [174, 329] on img "button" at bounding box center [170, 319] width 30 height 30
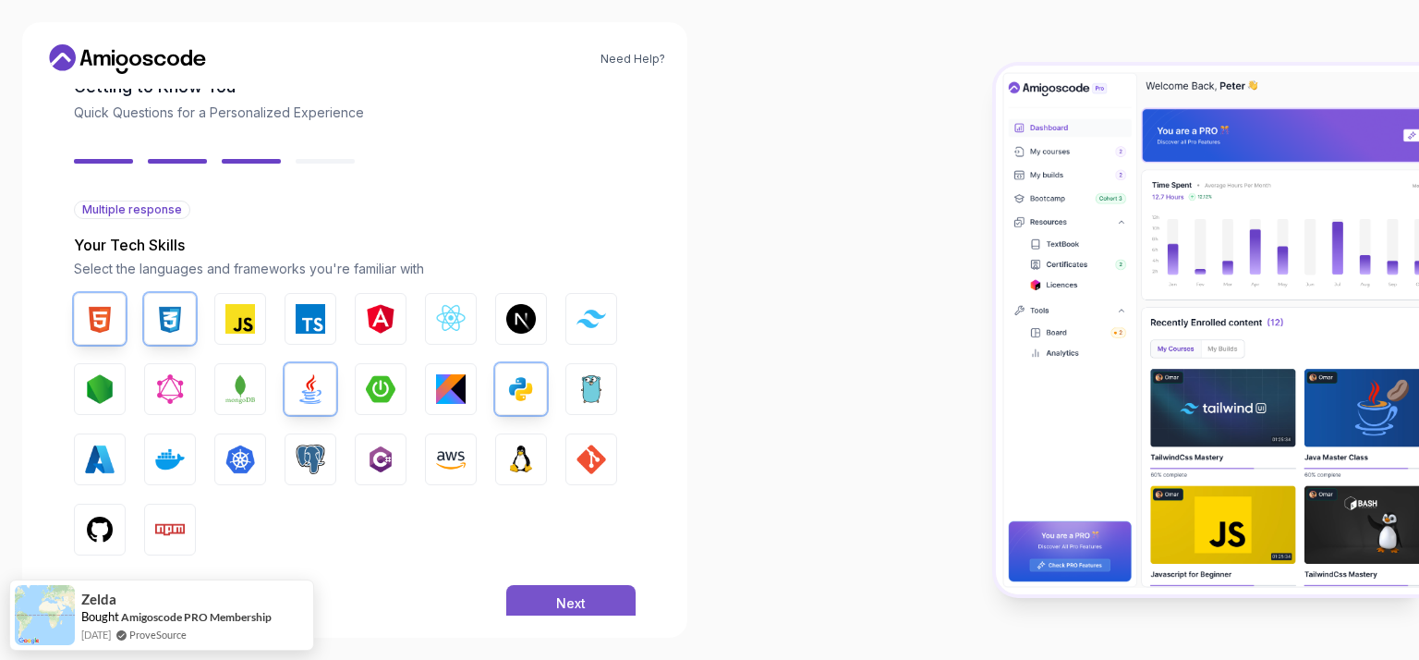
click at [566, 596] on div "Next" at bounding box center [571, 603] width 30 height 18
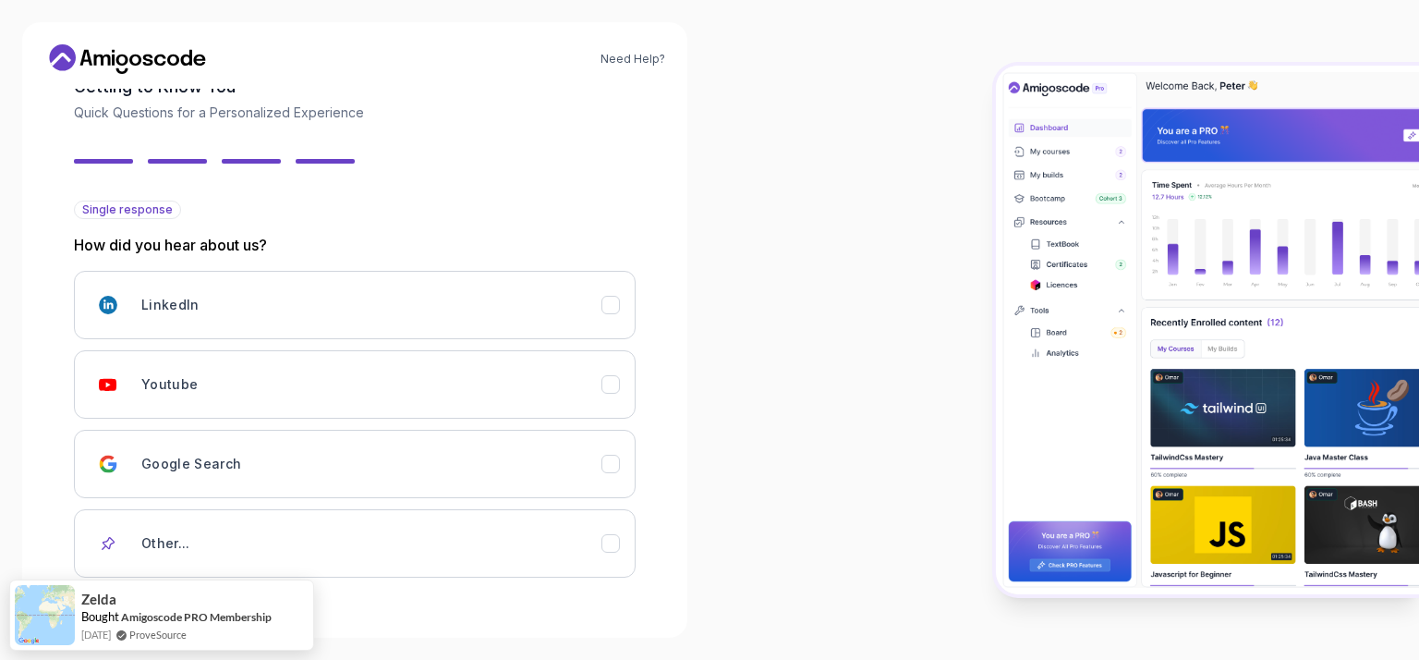
scroll to position [178, 0]
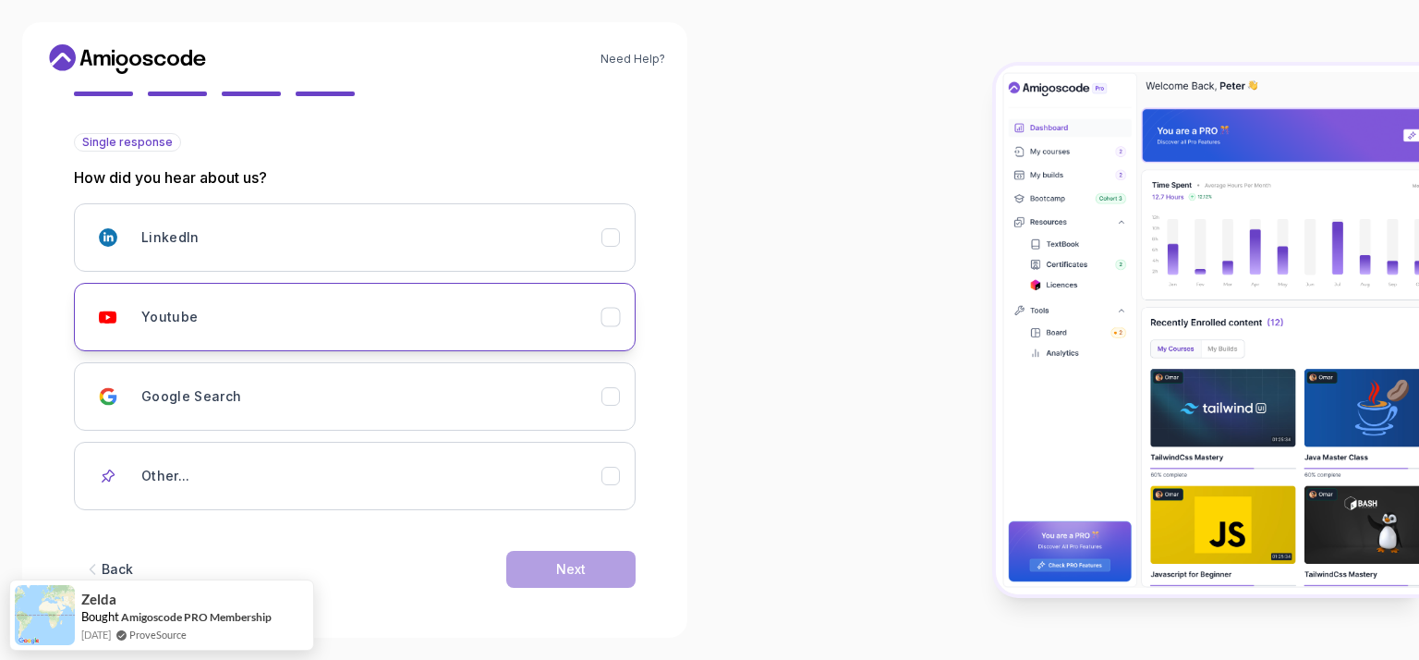
click at [188, 315] on h3 "Youtube" at bounding box center [169, 317] width 56 height 18
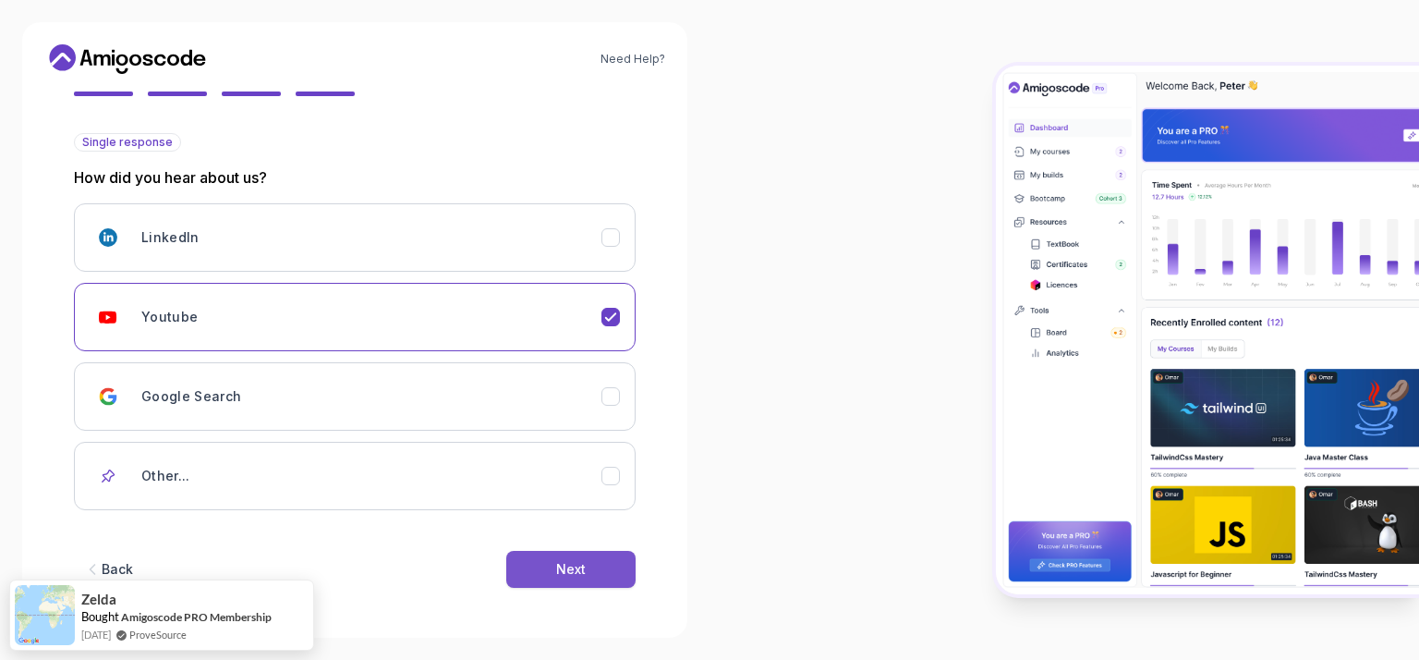
click at [535, 558] on button "Next" at bounding box center [570, 569] width 129 height 37
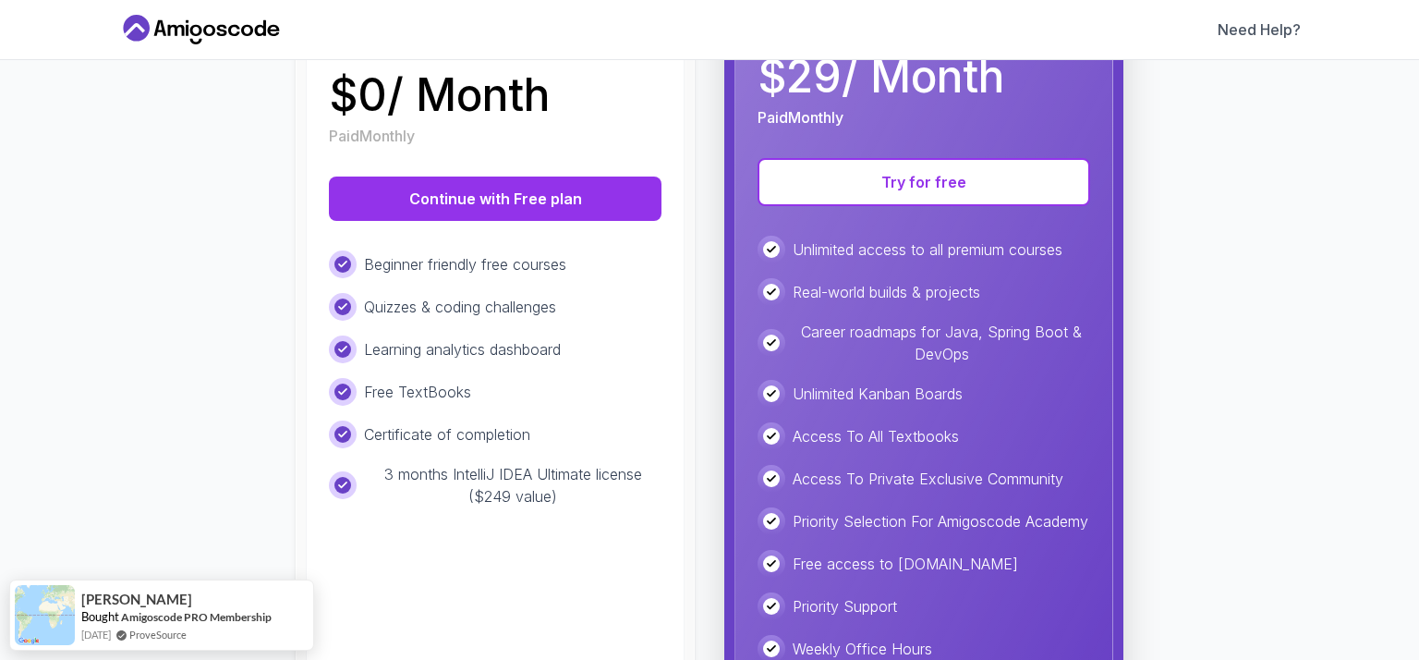
scroll to position [347, 0]
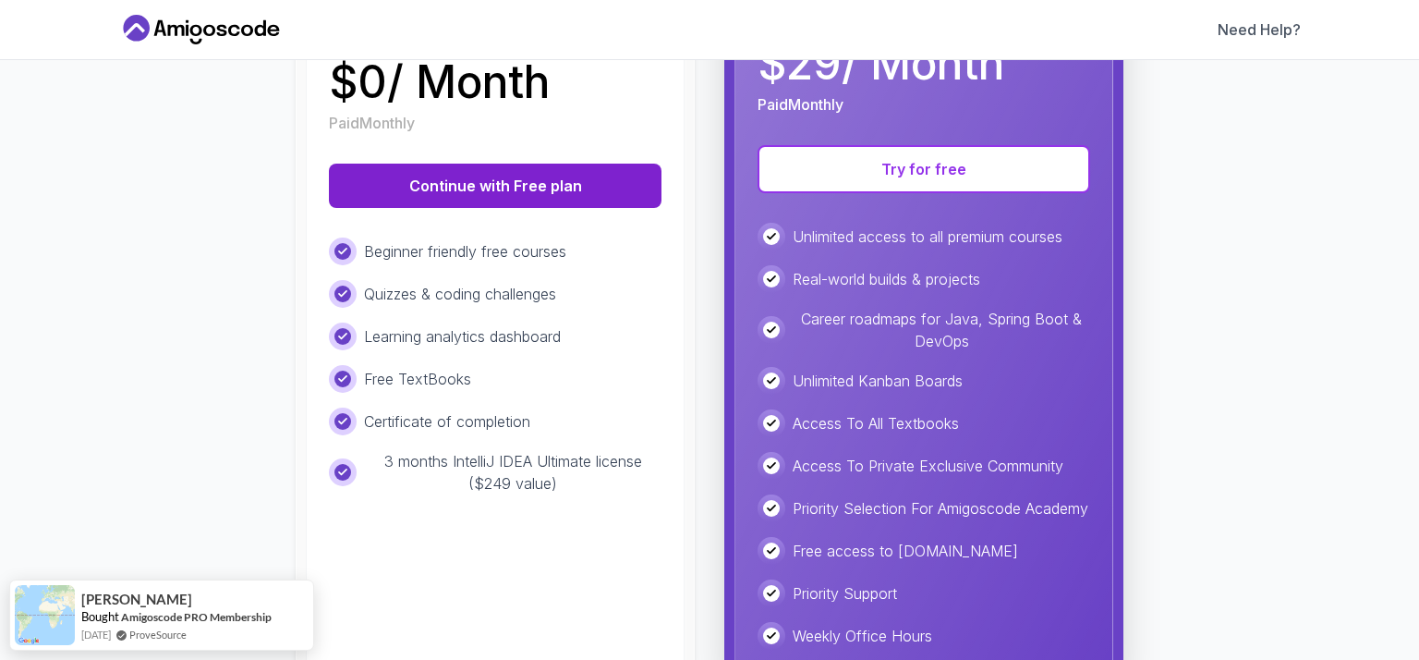
click at [535, 182] on button "Continue with Free plan" at bounding box center [495, 186] width 333 height 44
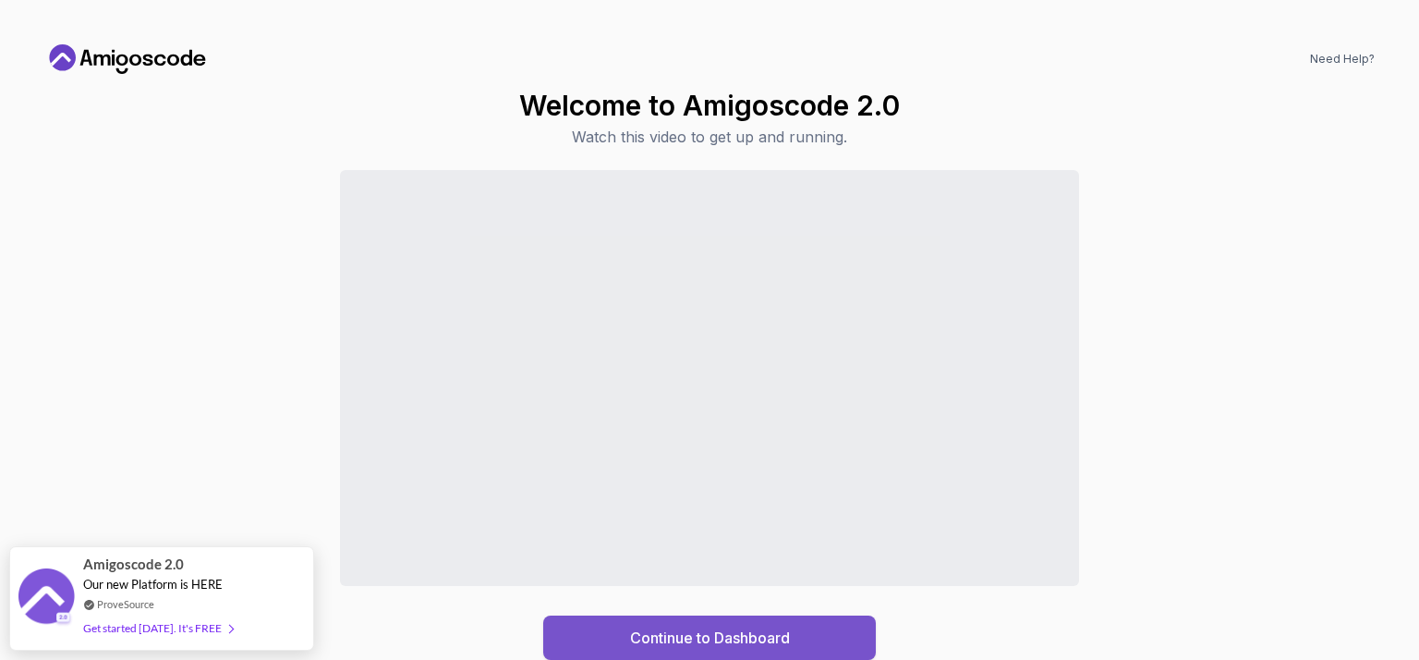
click at [676, 637] on div "Continue to Dashboard" at bounding box center [710, 637] width 160 height 22
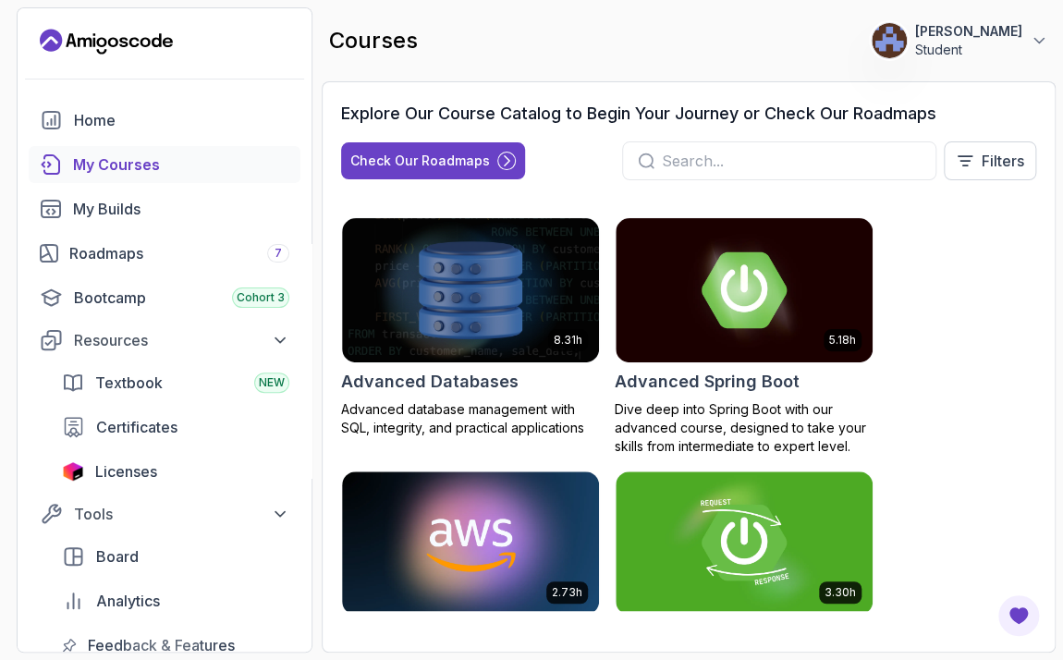
click at [868, 195] on div "8.31h Advanced Databases Advanced database management with SQL, integrity, and …" at bounding box center [688, 414] width 695 height 438
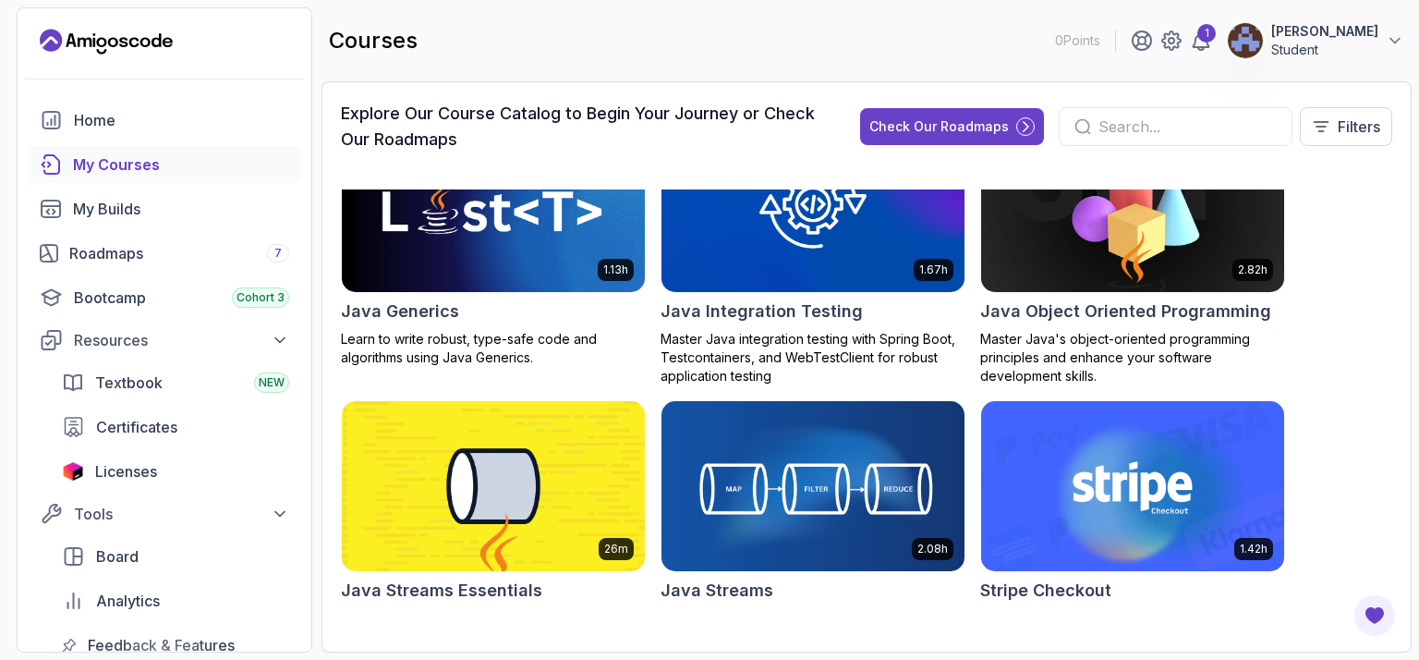
scroll to position [1848, 0]
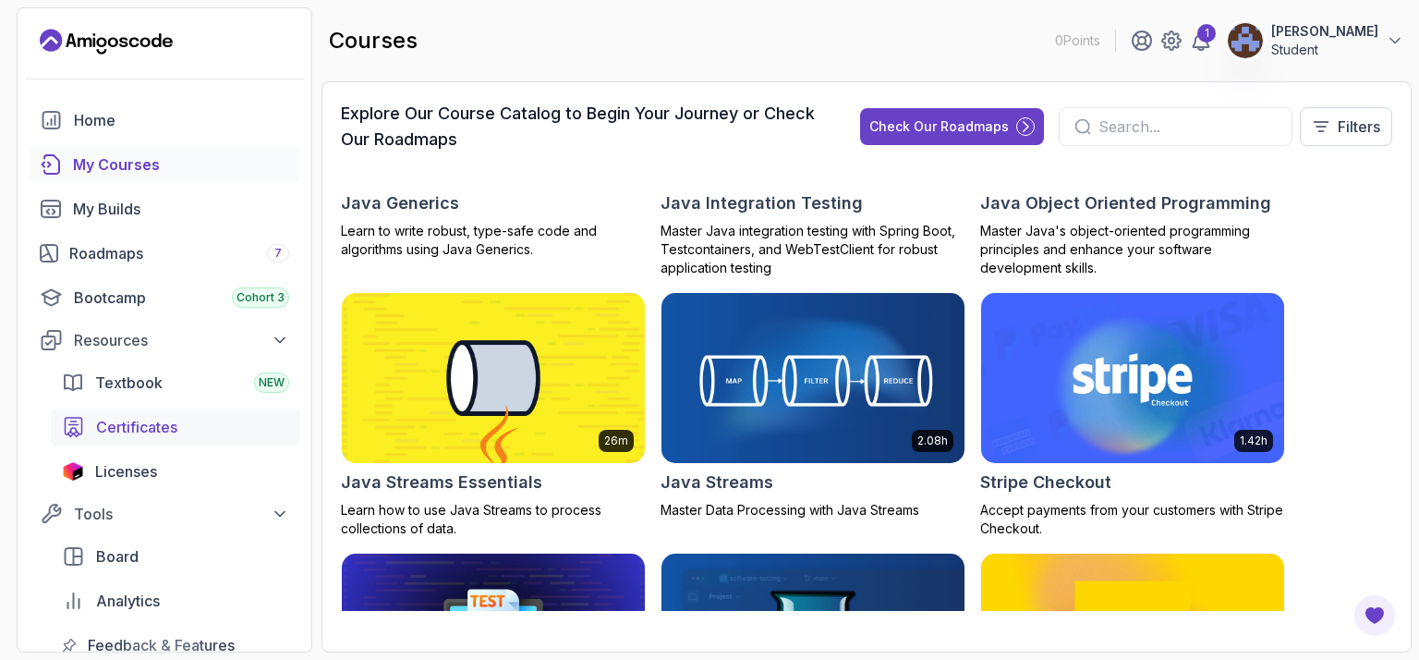
click at [221, 432] on div "Certificates" at bounding box center [192, 427] width 193 height 22
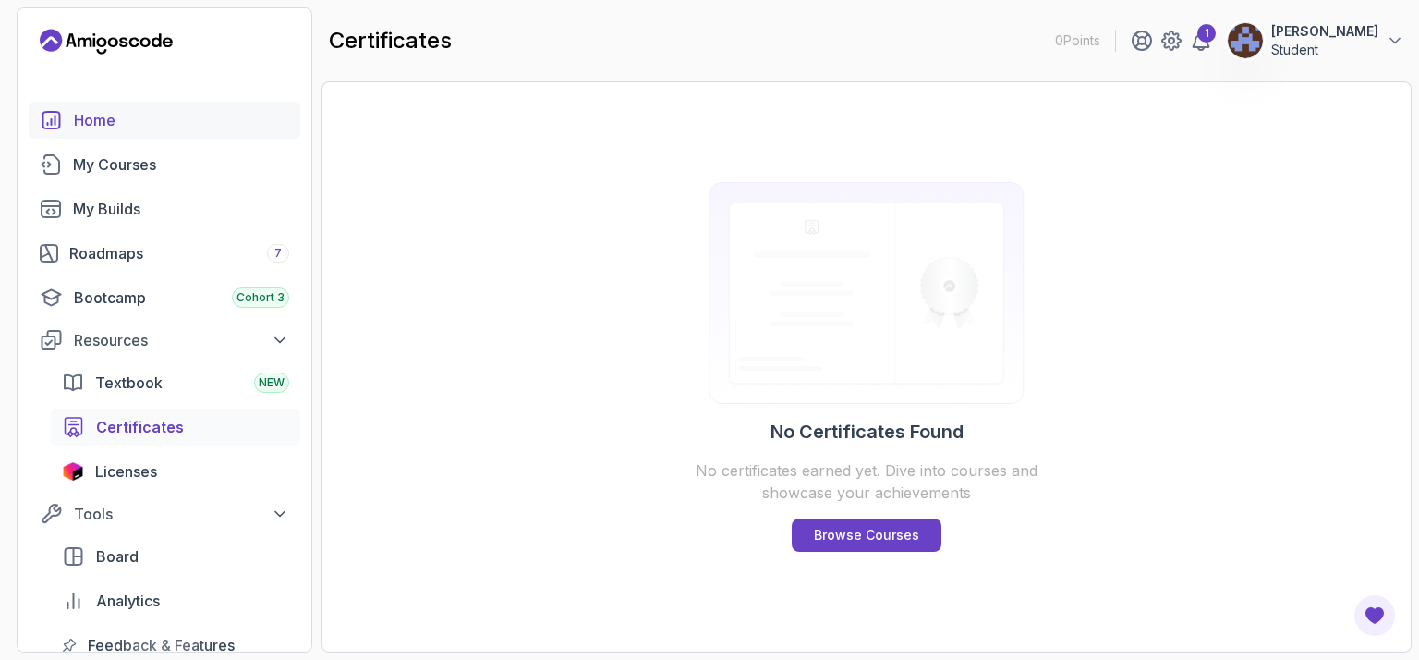
click at [200, 123] on div "Home" at bounding box center [181, 120] width 215 height 22
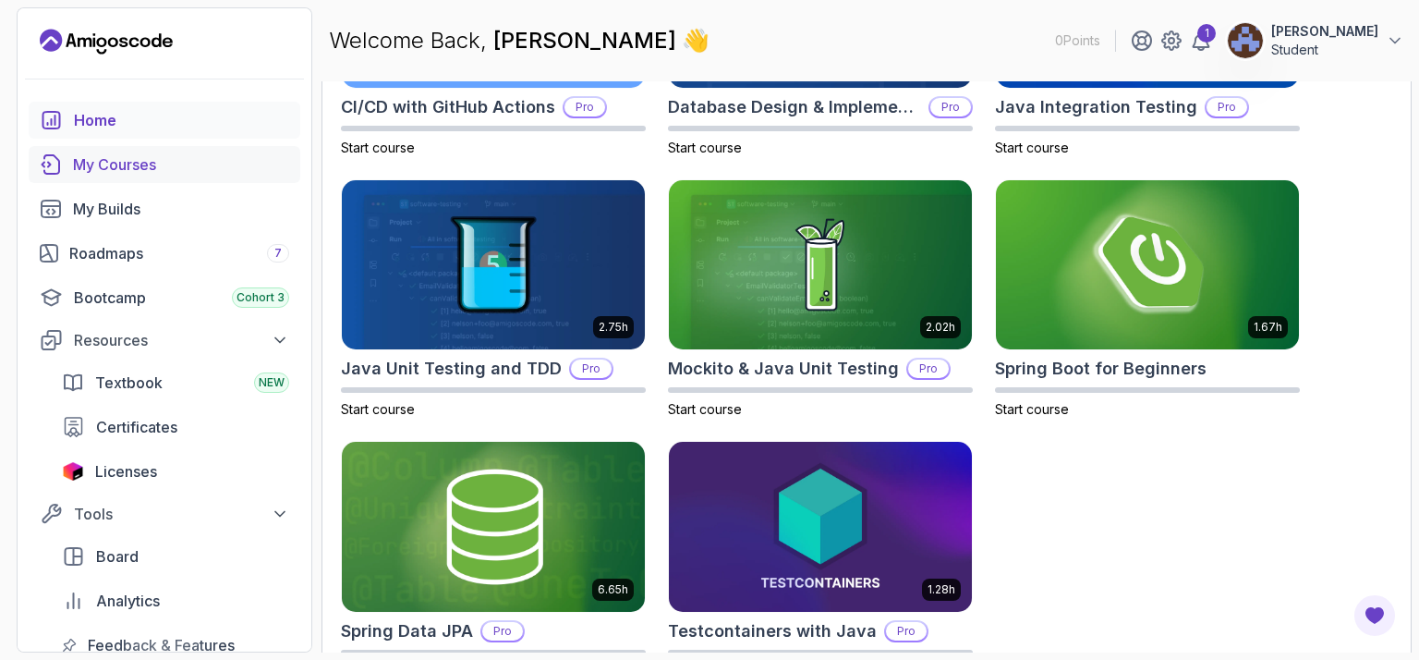
click at [186, 168] on div "My Courses" at bounding box center [181, 164] width 216 height 22
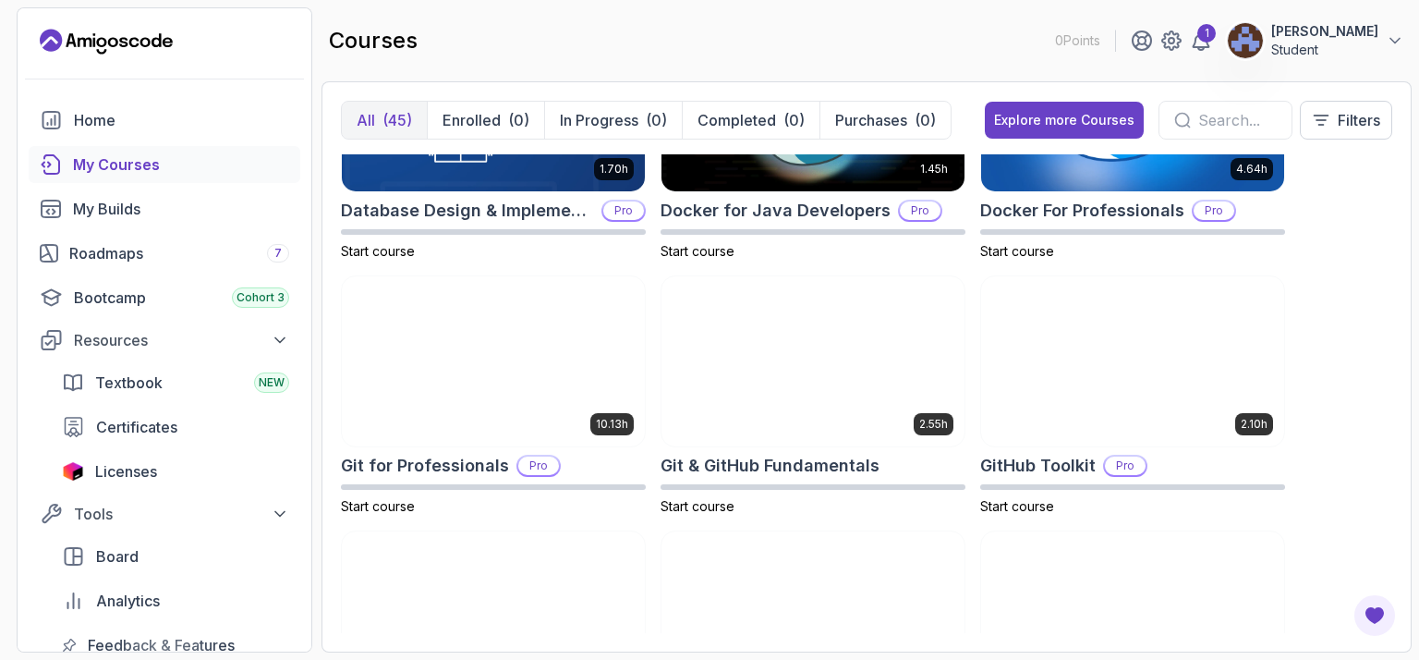
scroll to position [647, 0]
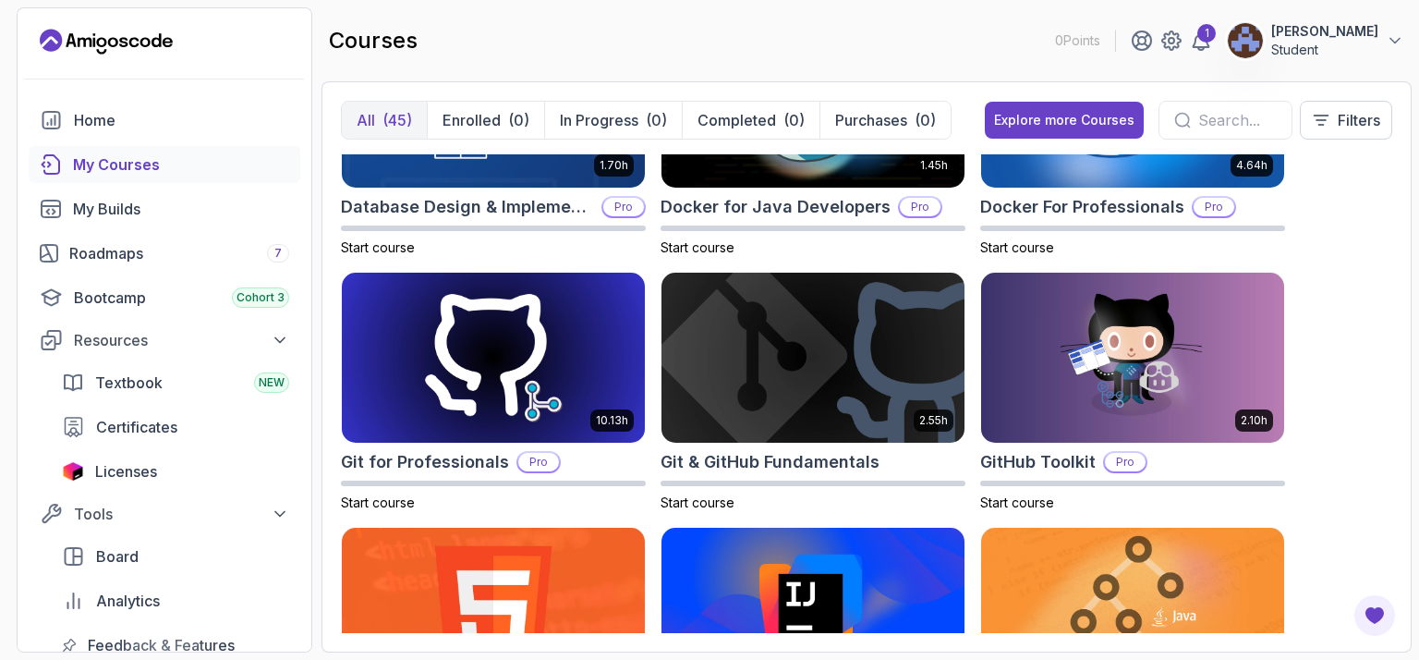
click at [1047, 111] on input "text" at bounding box center [1237, 120] width 79 height 22
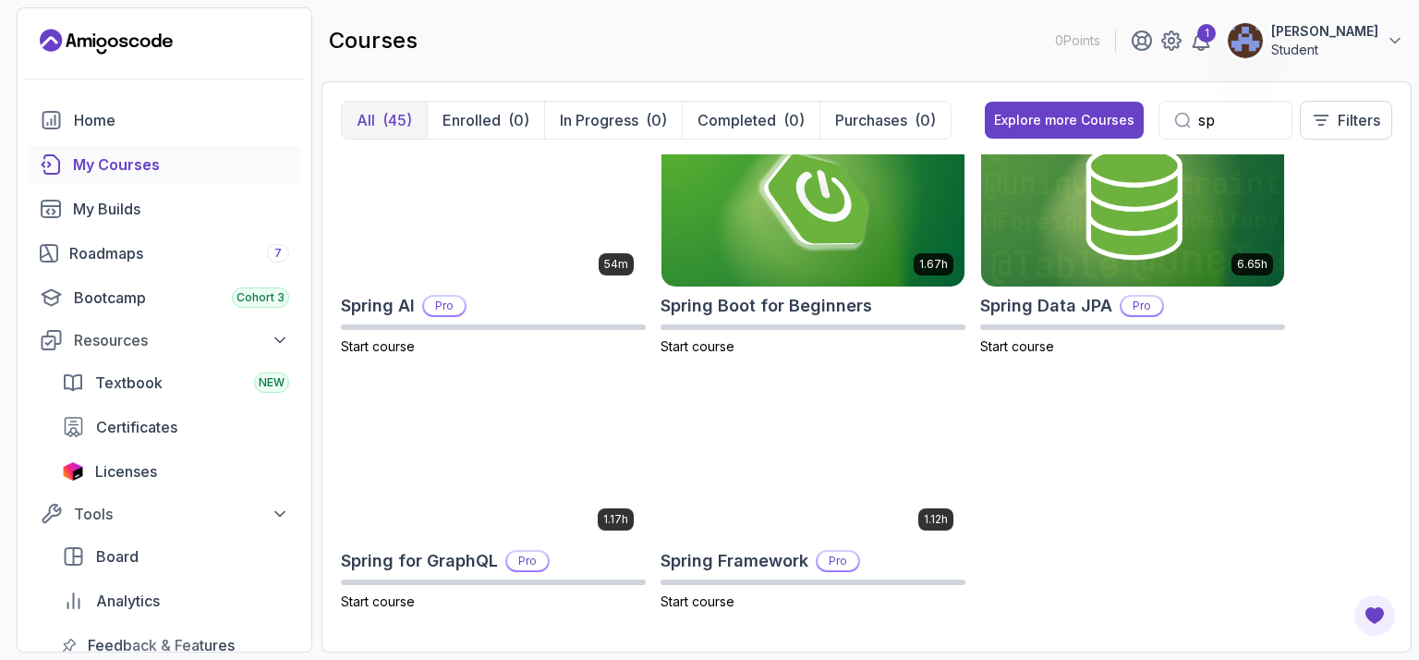
scroll to position [292, 0]
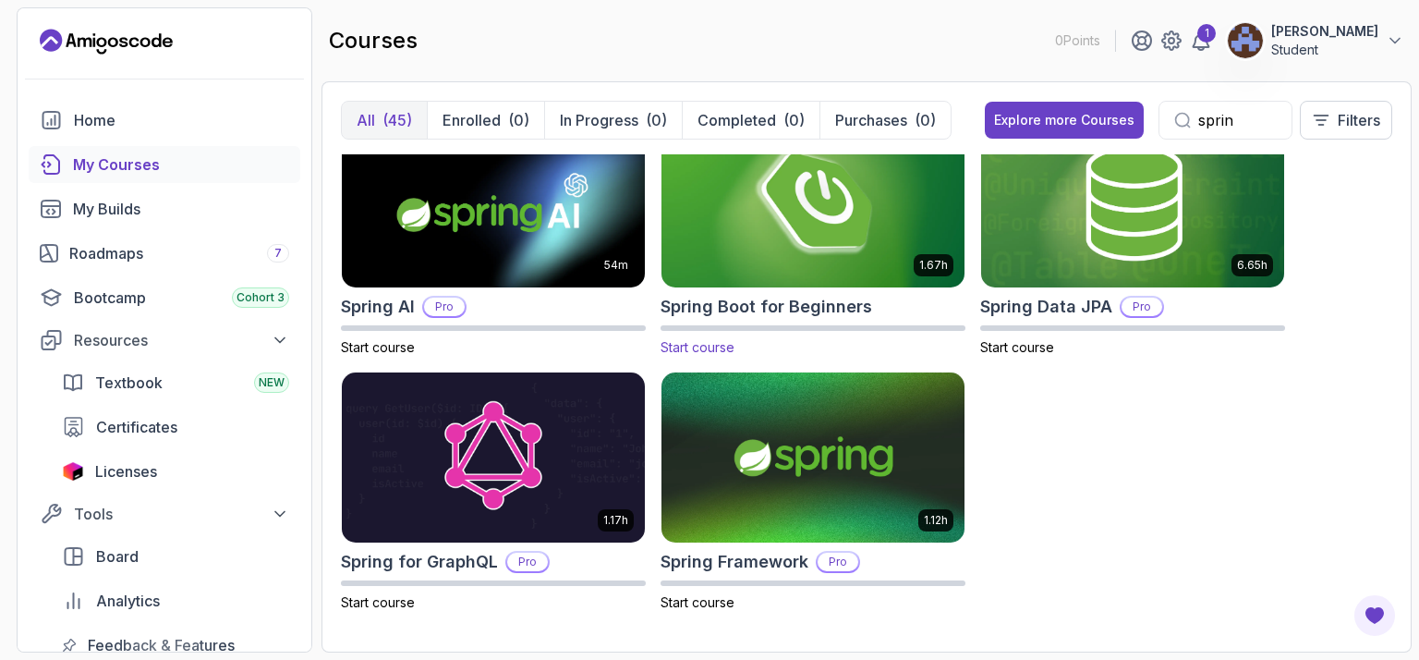
type input "sprin"
click at [879, 248] on img at bounding box center [813, 203] width 318 height 178
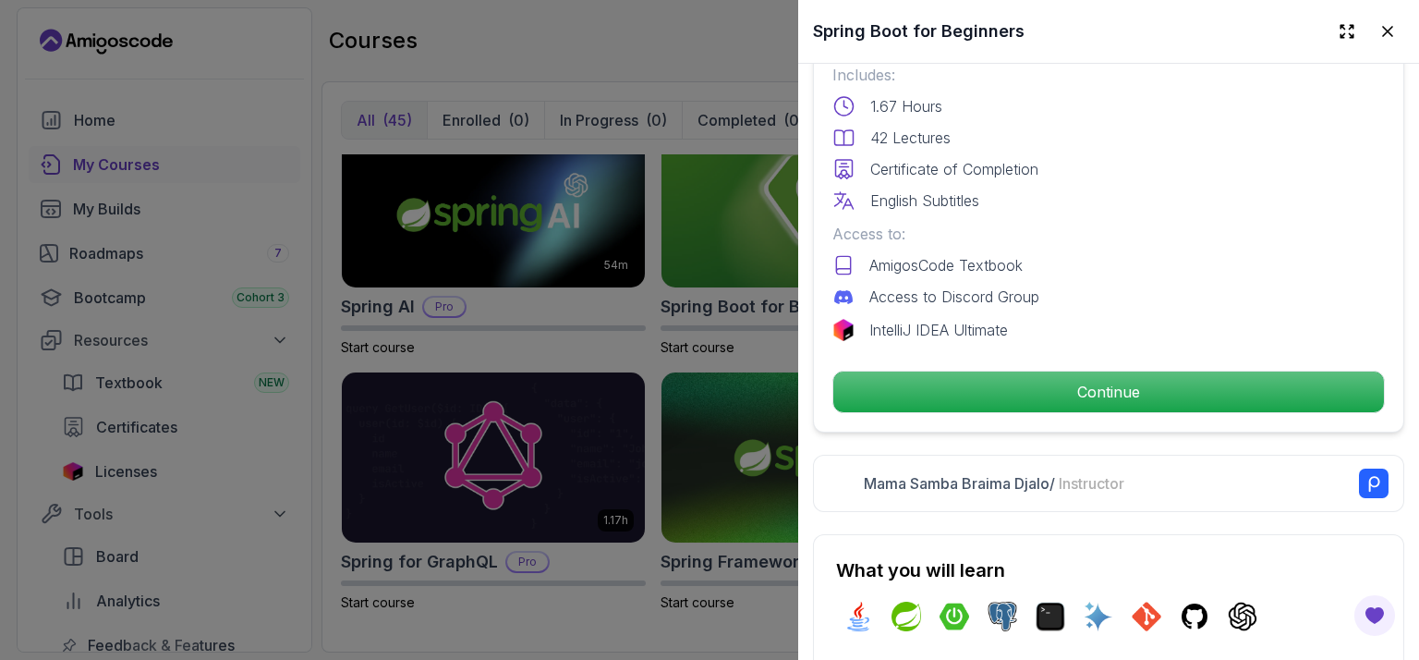
scroll to position [514, 0]
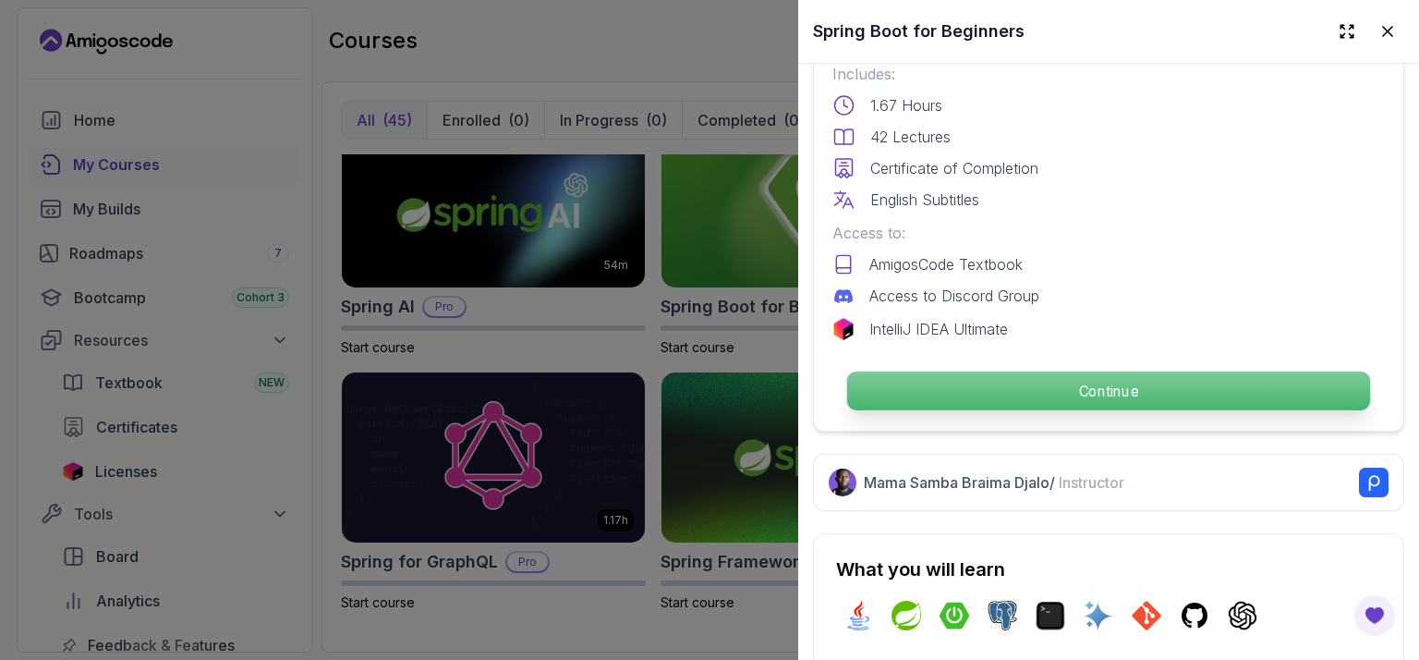
click at [943, 378] on p "Continue" at bounding box center [1108, 390] width 523 height 39
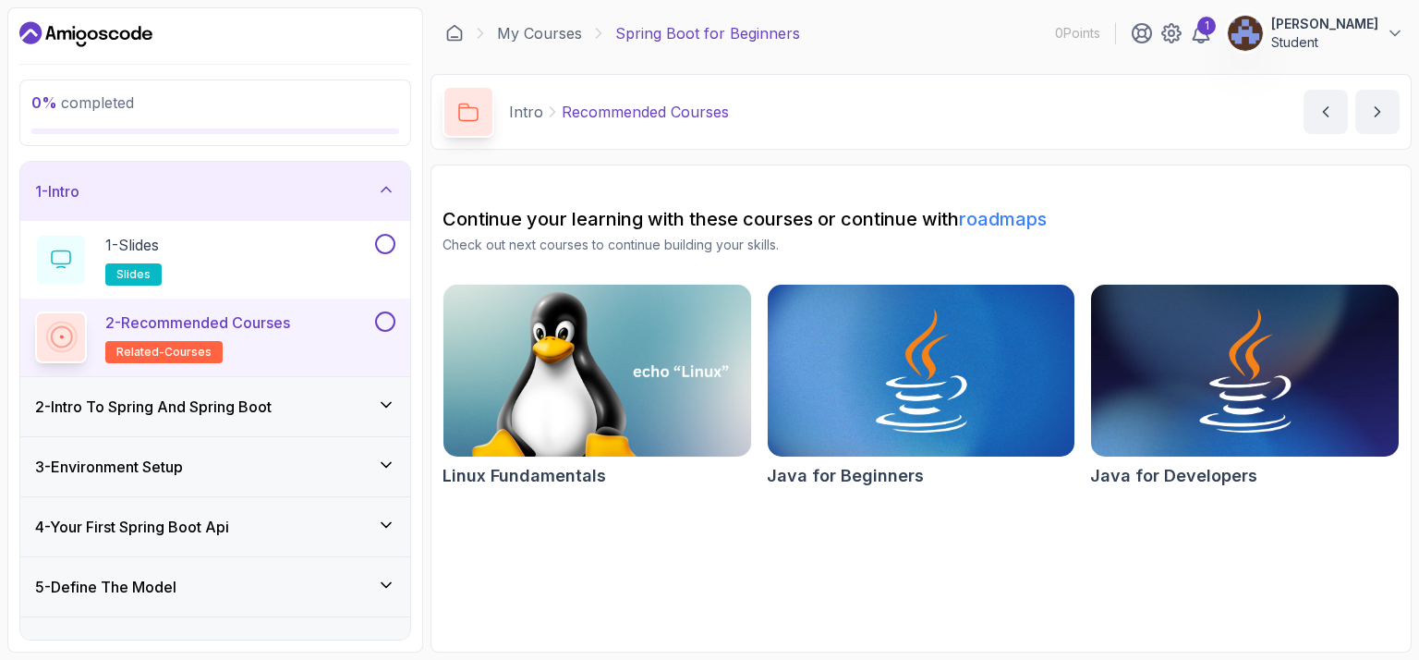
click at [315, 398] on div "2 - Intro To Spring And Spring Boot" at bounding box center [215, 406] width 360 height 22
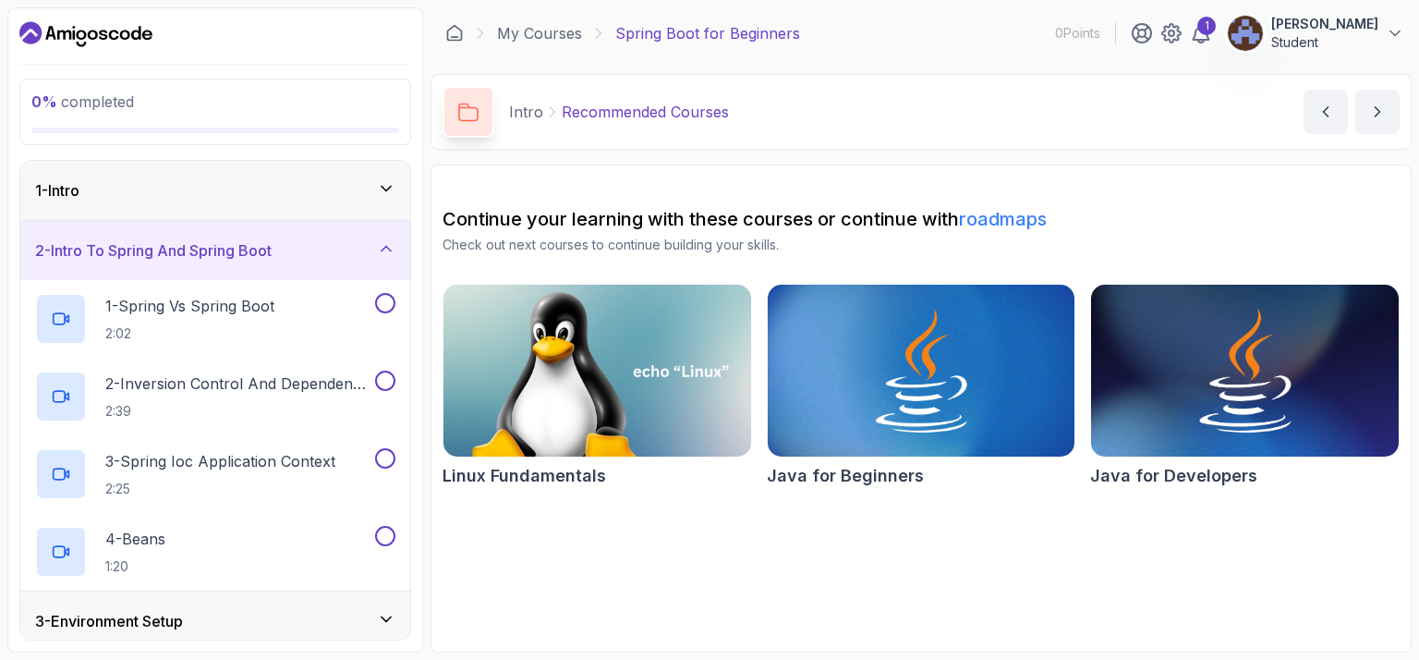
click at [399, 189] on div "1 - Intro" at bounding box center [215, 190] width 390 height 59
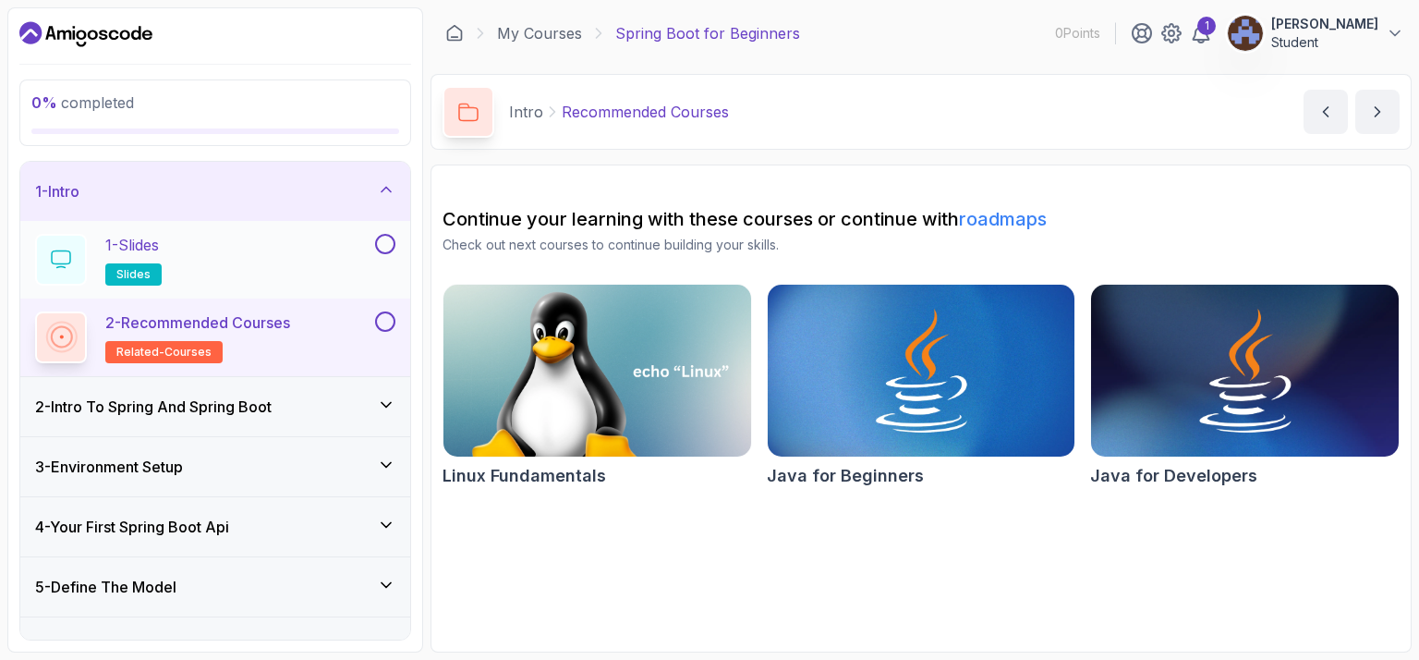
click at [279, 239] on div "1 - Slides slides" at bounding box center [203, 260] width 336 height 52
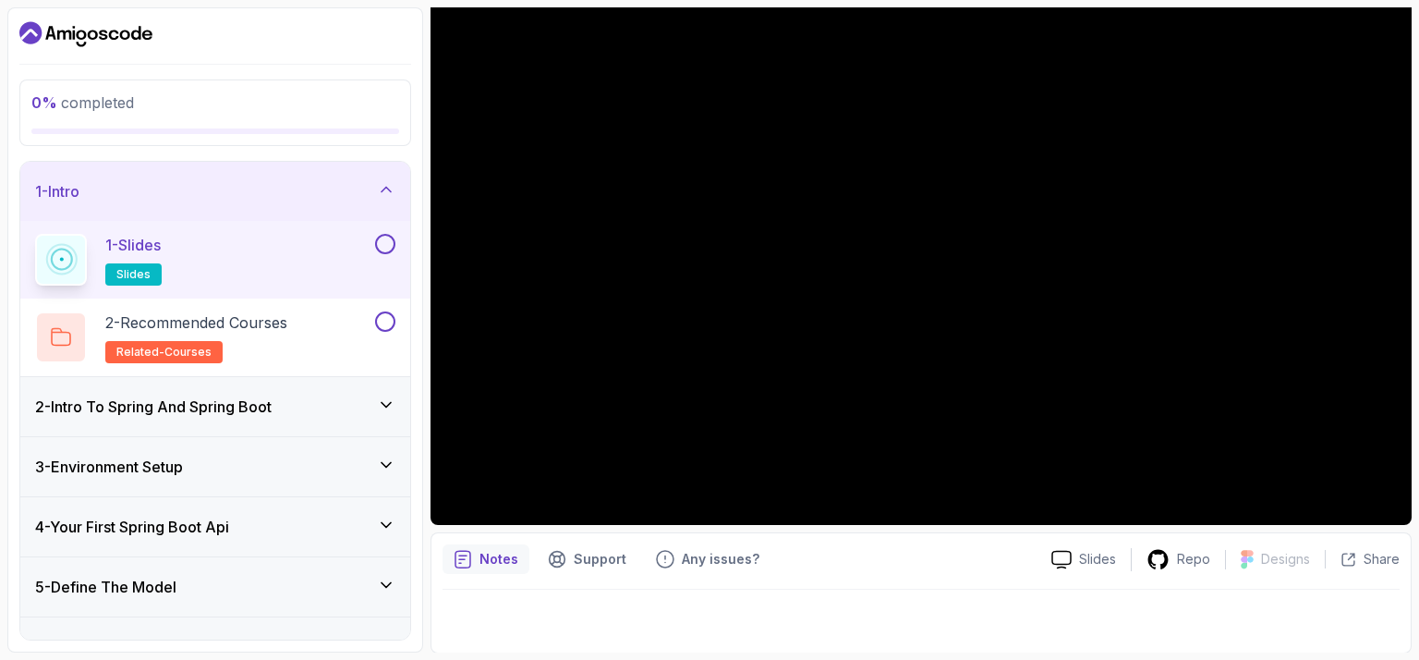
scroll to position [190, 0]
click at [362, 337] on div "2 - Recommended Courses related-courses" at bounding box center [203, 337] width 336 height 52
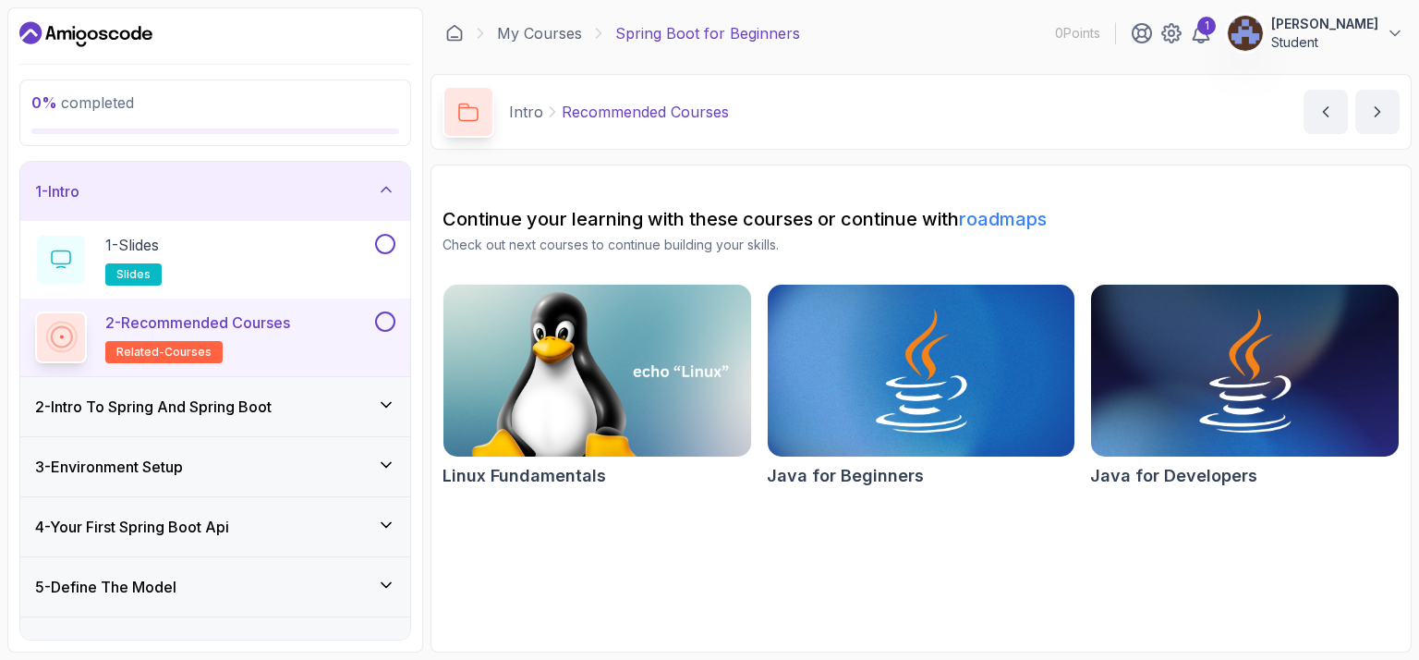
click at [335, 424] on div "2 - Intro To Spring And Spring Boot" at bounding box center [215, 406] width 390 height 59
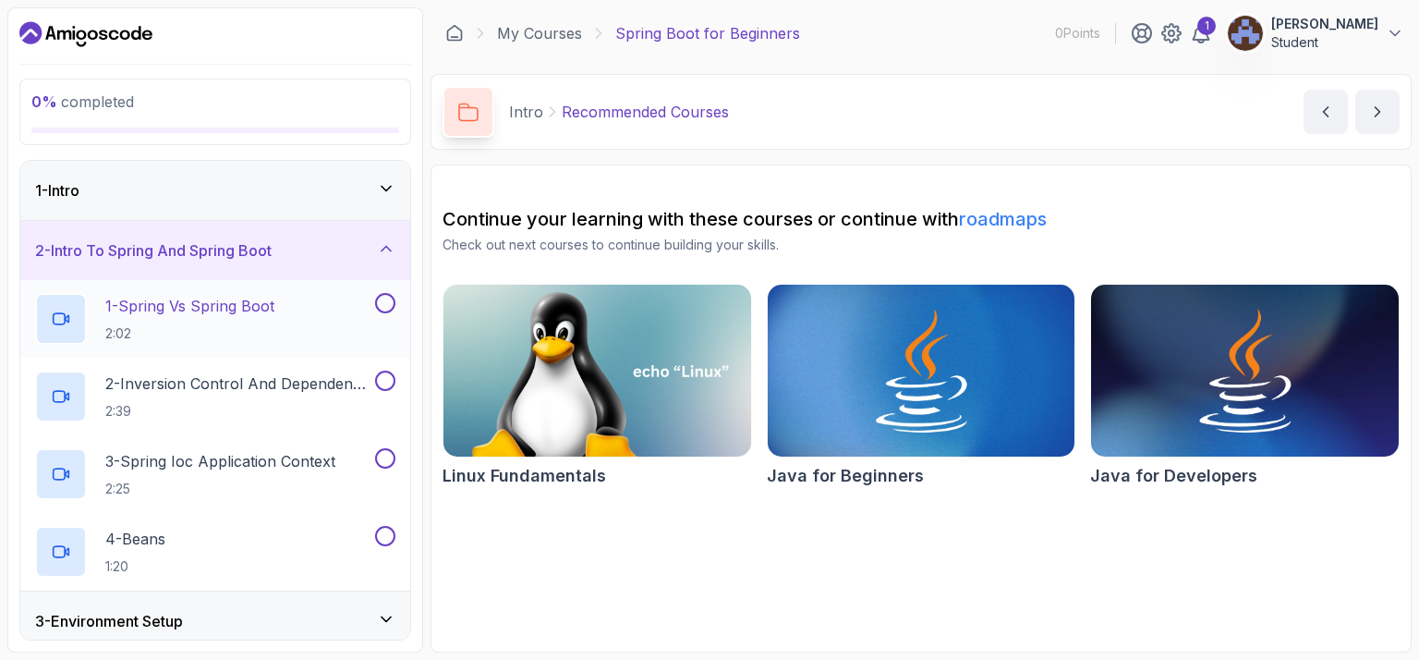
click at [342, 318] on div "1 - Spring Vs Spring Boot 2:02" at bounding box center [203, 319] width 336 height 52
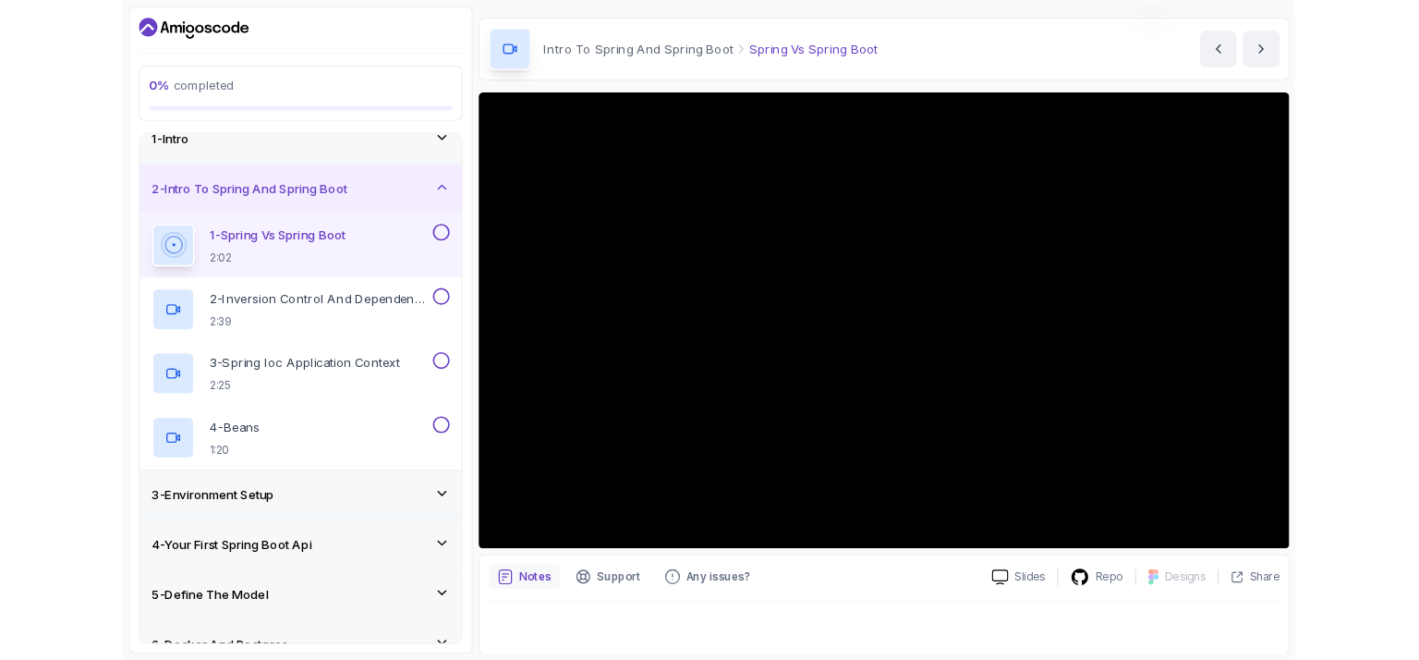
scroll to position [137, 0]
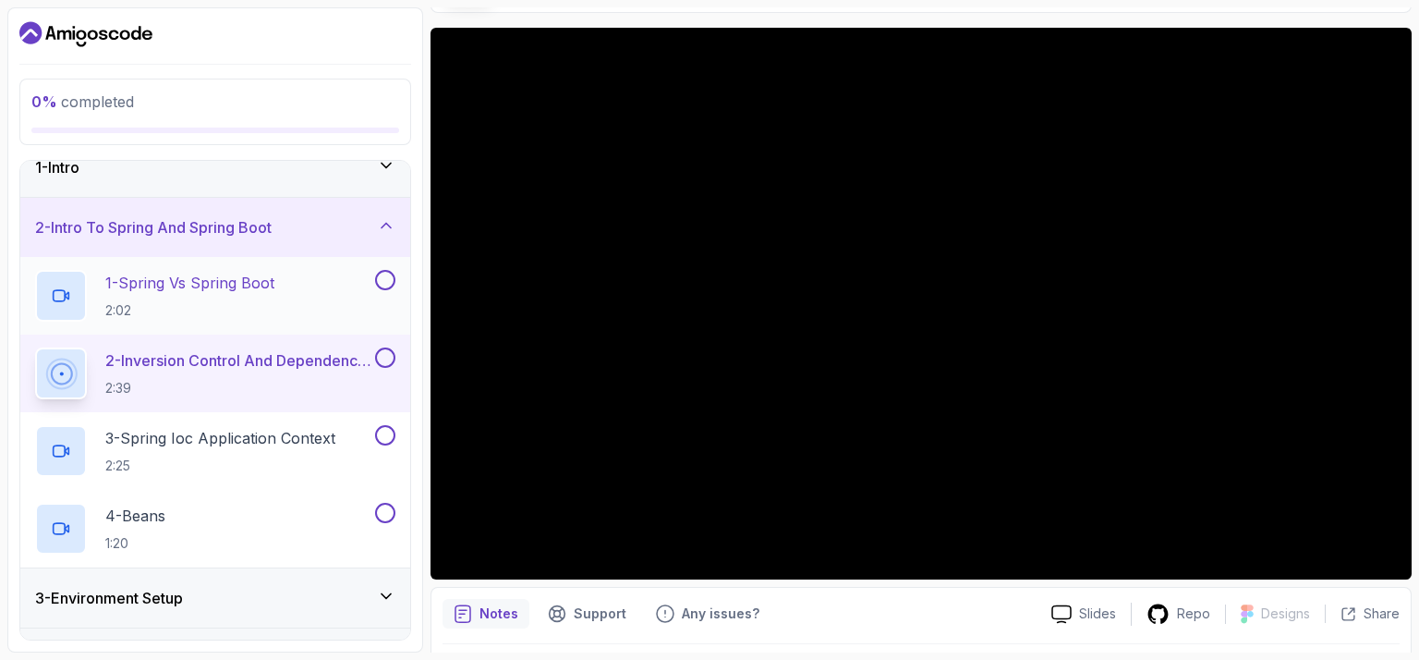
click at [373, 300] on button "1 - Spring Vs Spring Boot 2:02" at bounding box center [215, 296] width 360 height 52
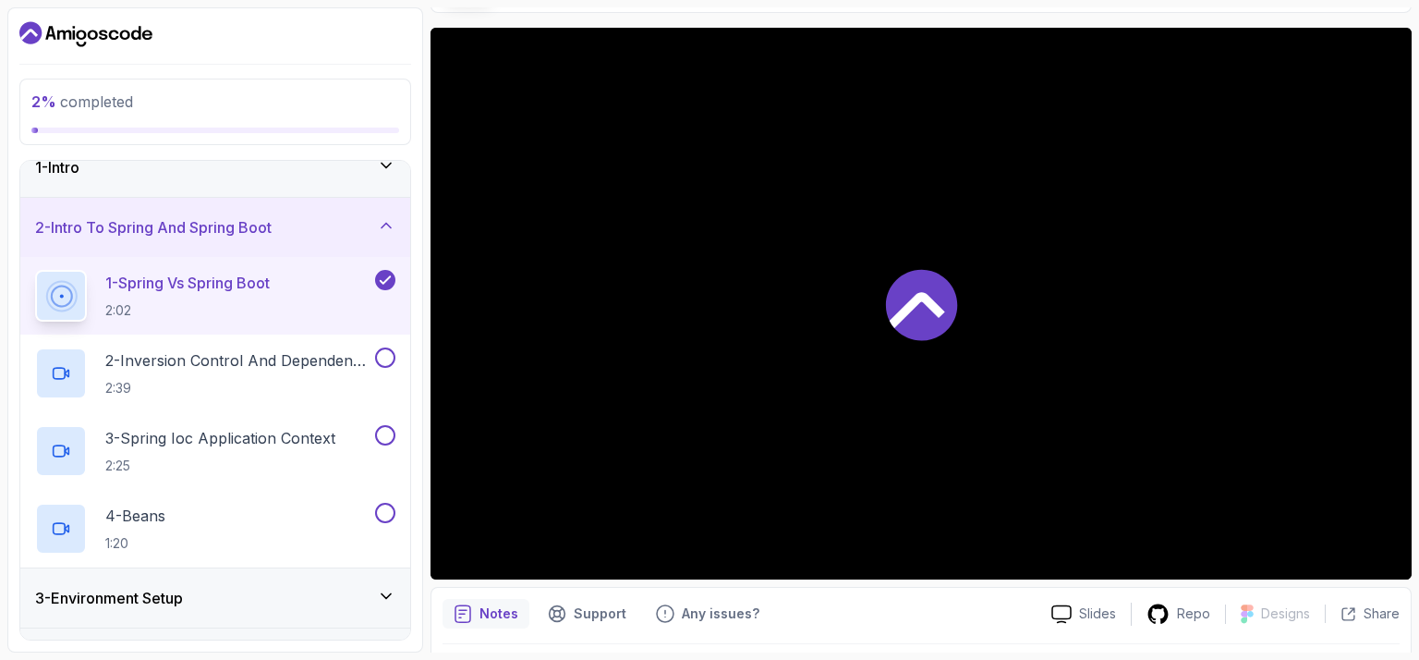
click at [386, 288] on button at bounding box center [385, 280] width 20 height 20
click at [384, 276] on button at bounding box center [385, 280] width 20 height 20
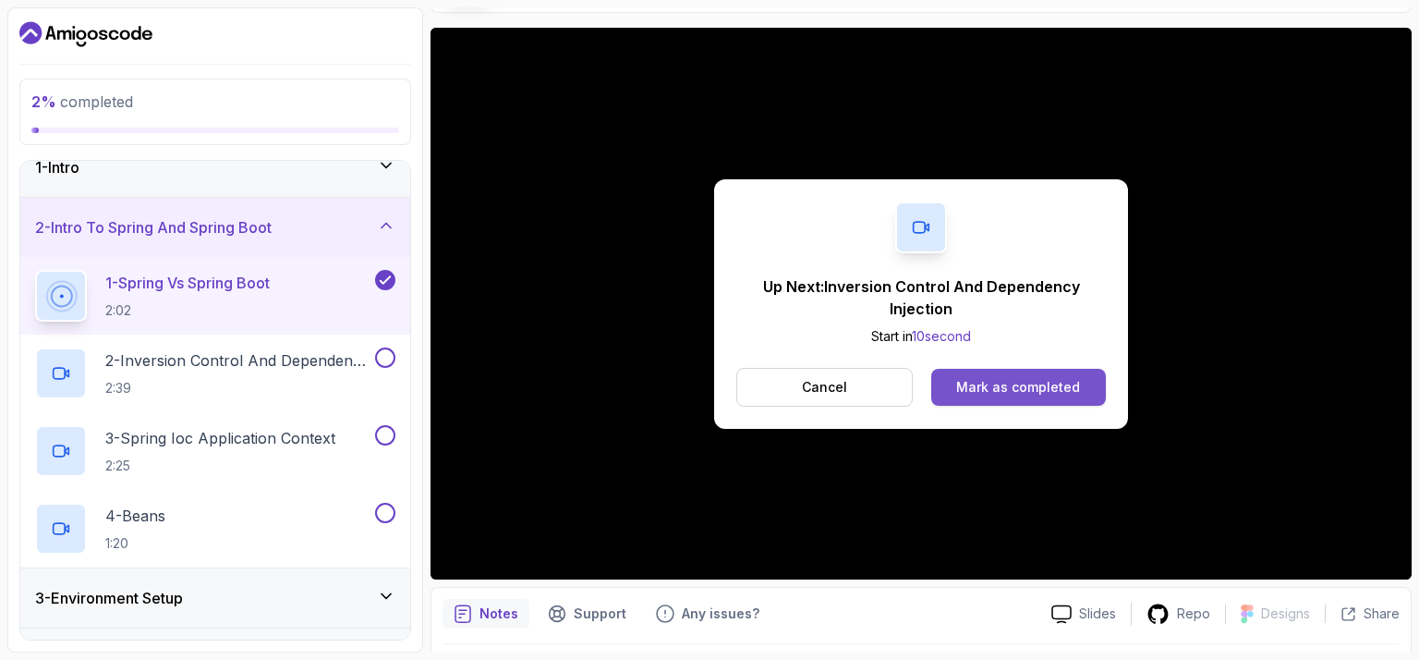
click at [1047, 380] on div "Mark as completed" at bounding box center [1018, 387] width 124 height 18
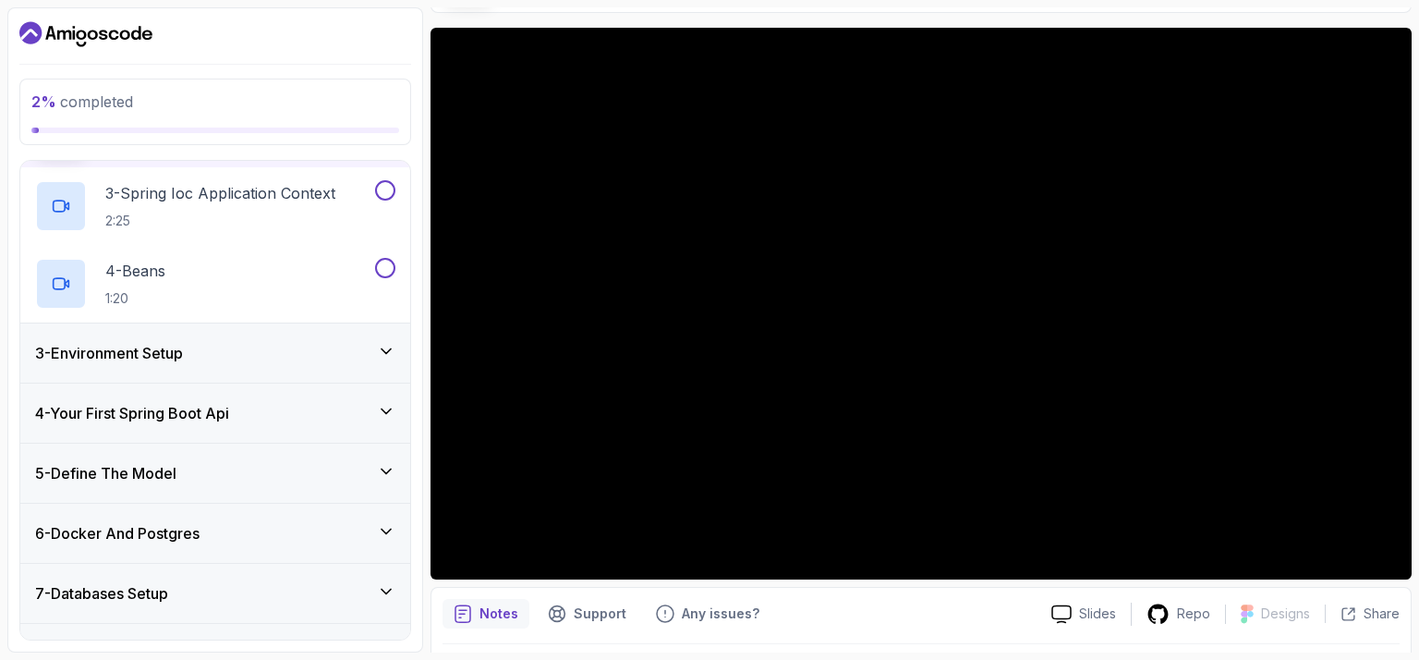
scroll to position [549, 0]
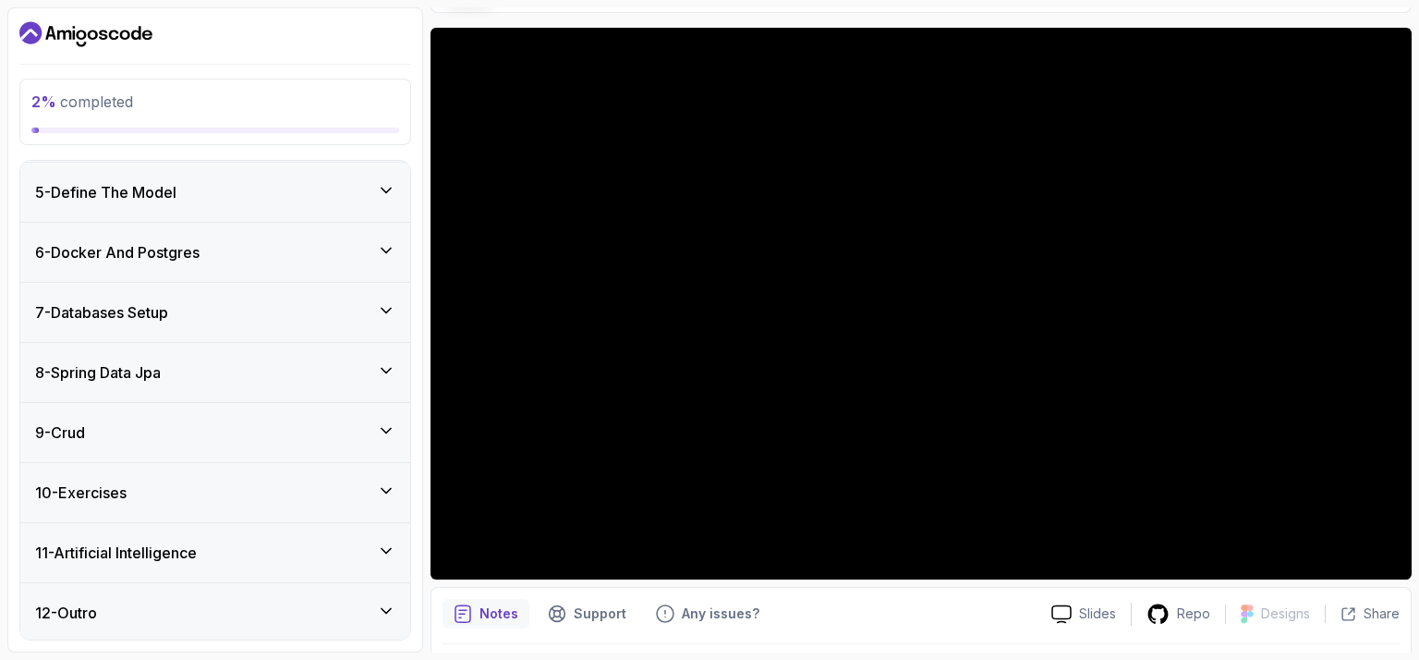
click at [291, 421] on div "9 - Crud" at bounding box center [215, 432] width 360 height 22
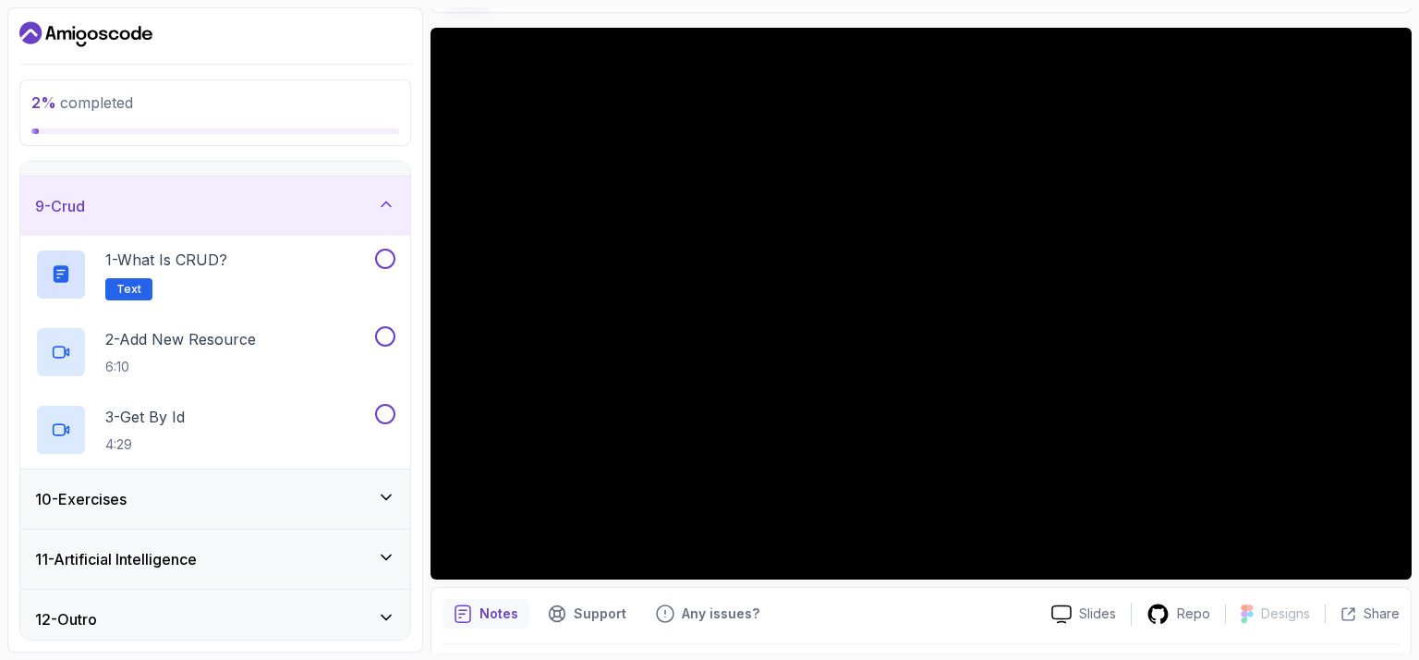
scroll to position [471, 0]
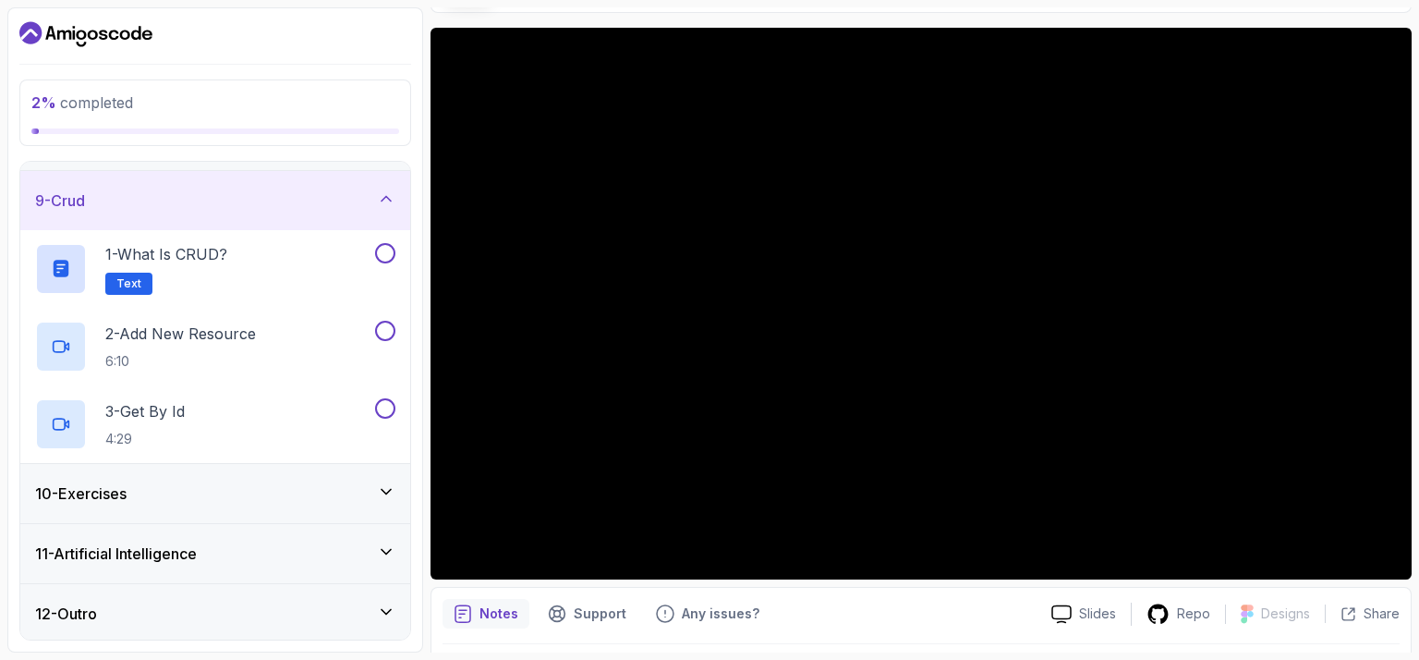
click at [329, 203] on div "9 - Crud" at bounding box center [215, 200] width 360 height 22
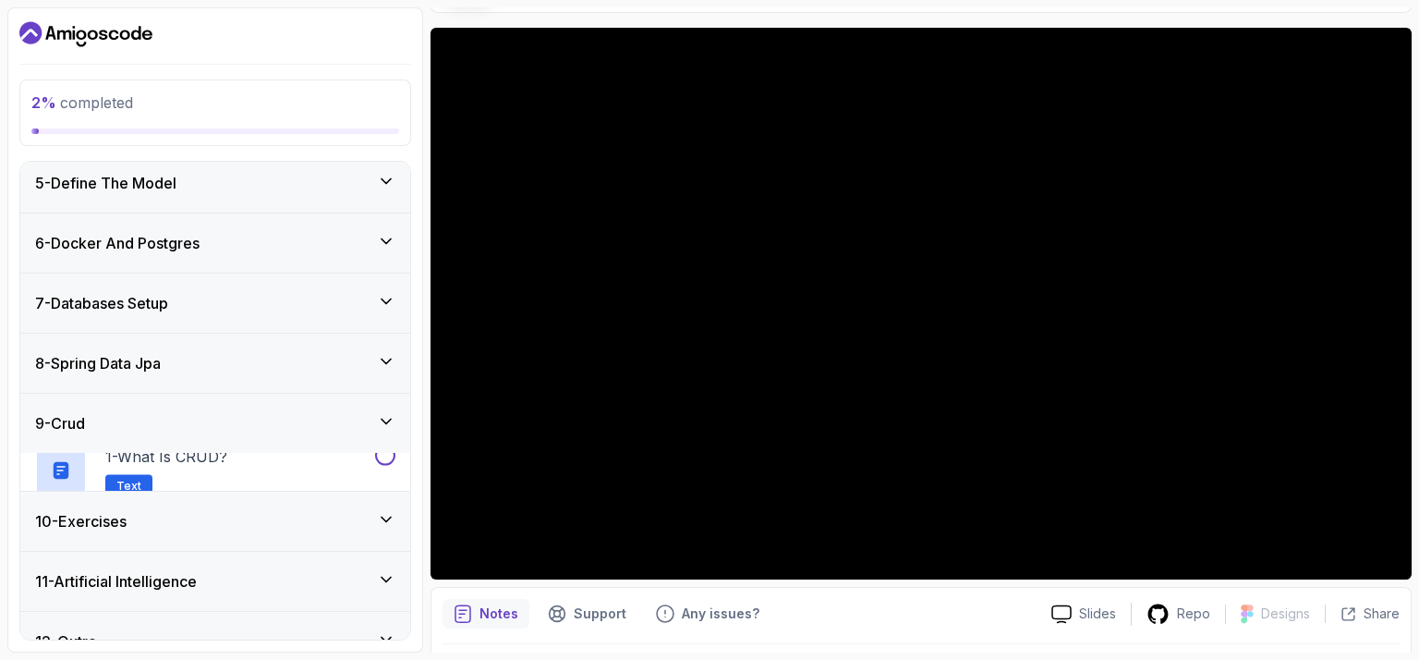
scroll to position [238, 0]
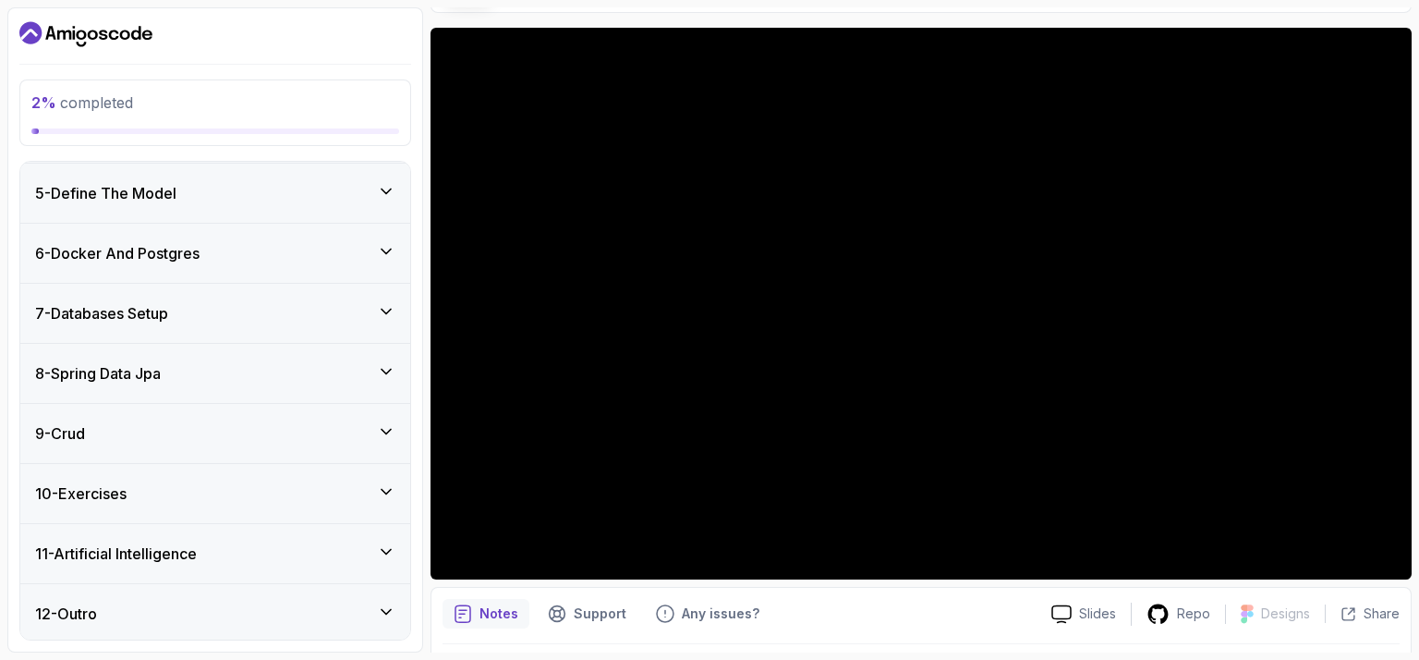
click at [336, 489] on div "10 - Exercises" at bounding box center [215, 493] width 360 height 22
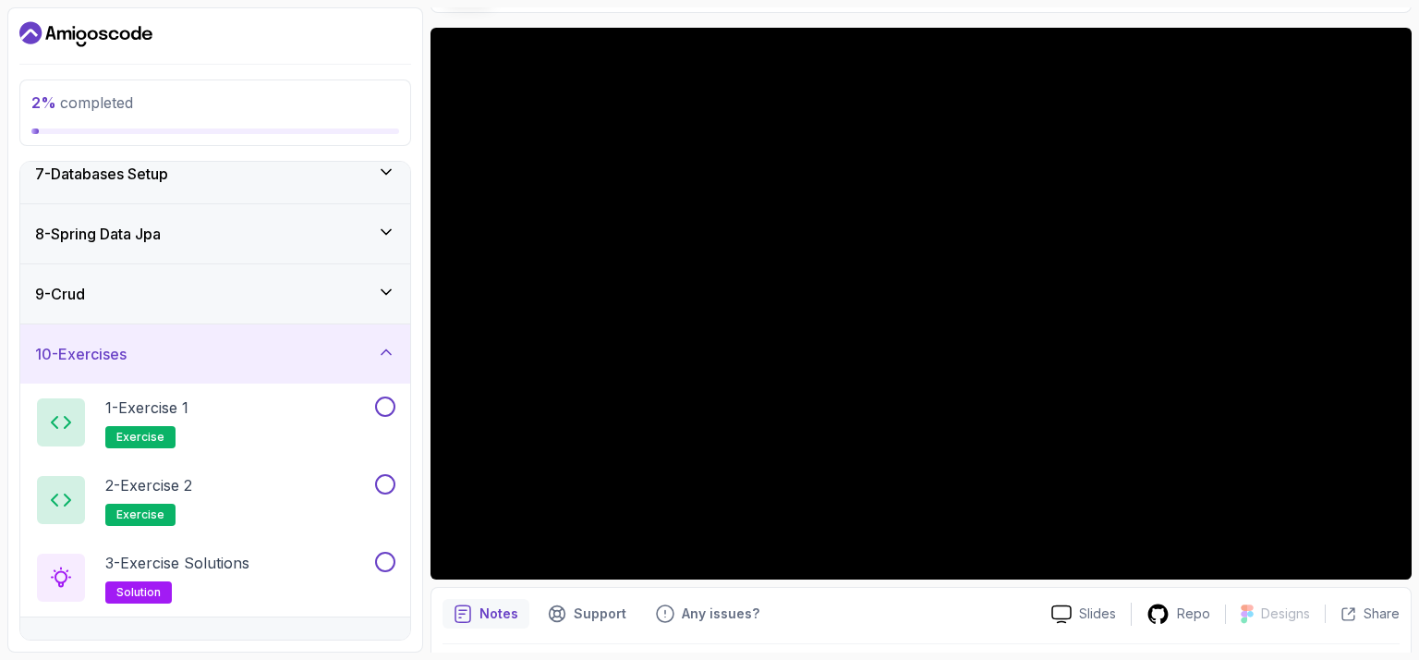
scroll to position [471, 0]
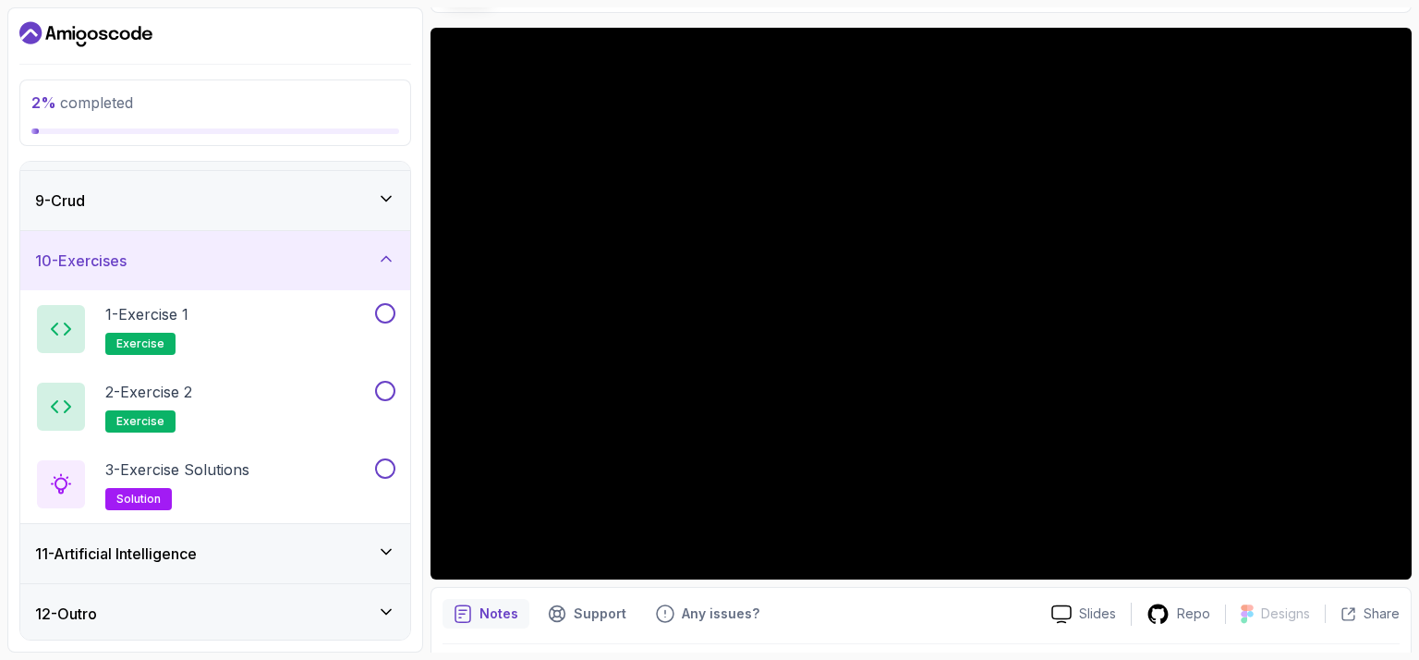
click at [365, 268] on div "10 - Exercises" at bounding box center [215, 260] width 390 height 59
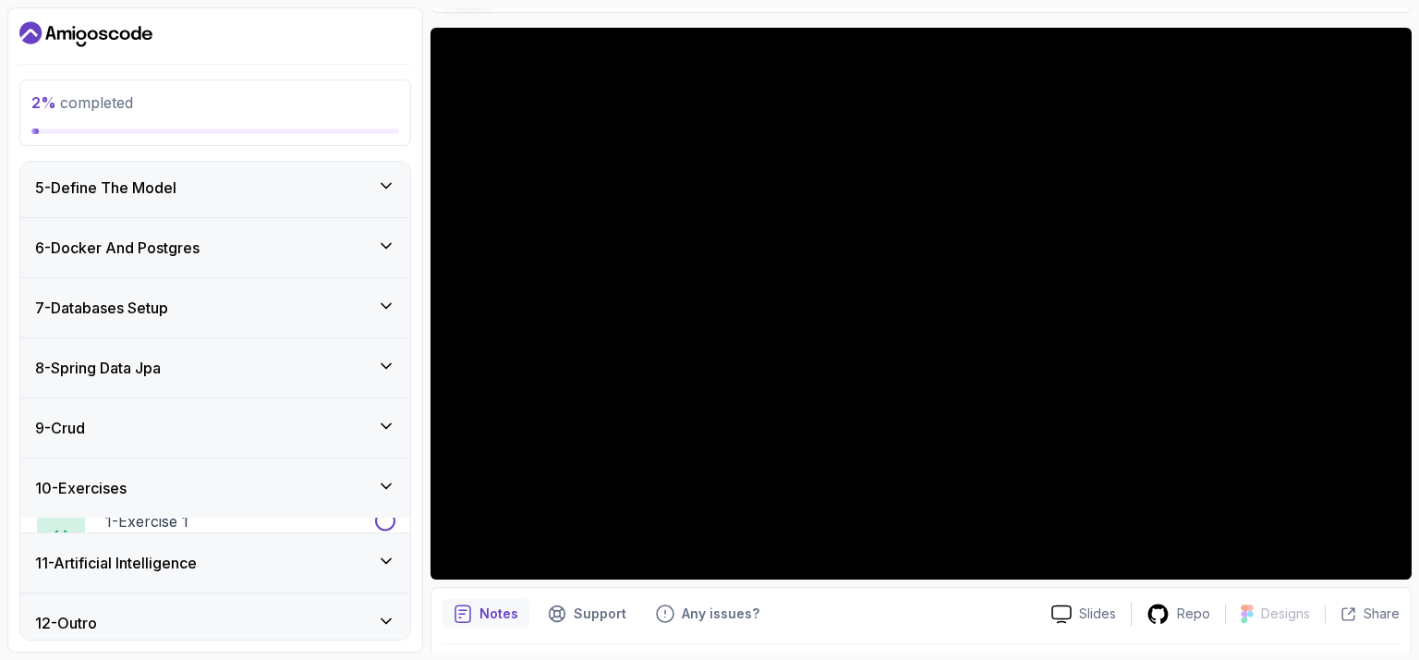
scroll to position [238, 0]
